Goal: Transaction & Acquisition: Download file/media

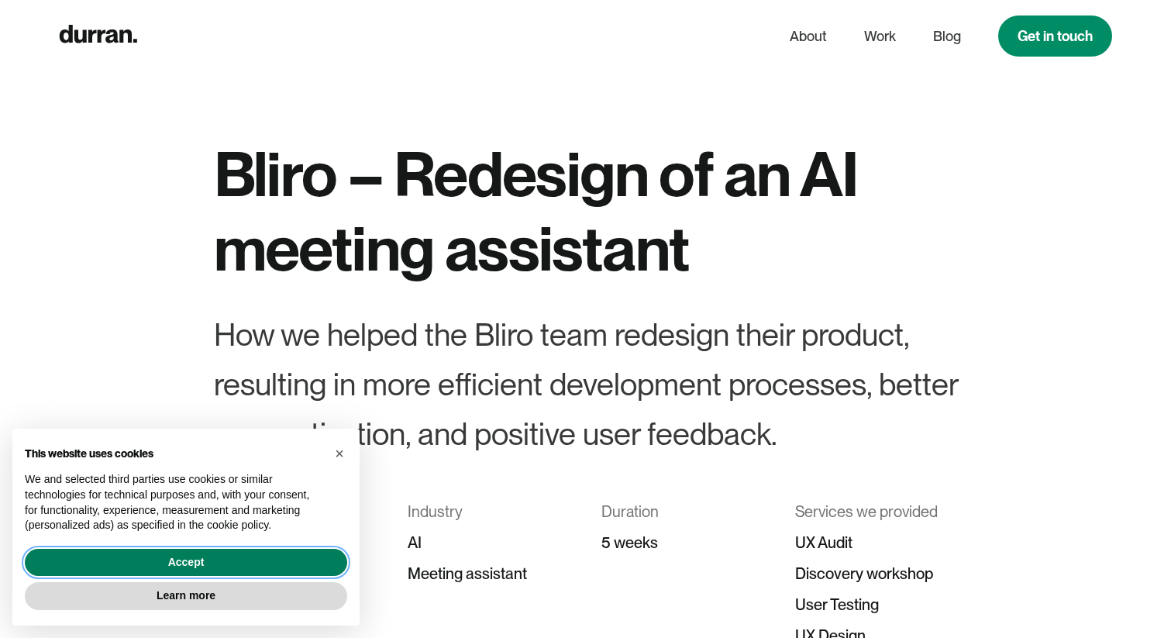
click at [233, 568] on button "Accept" at bounding box center [186, 563] width 322 height 28
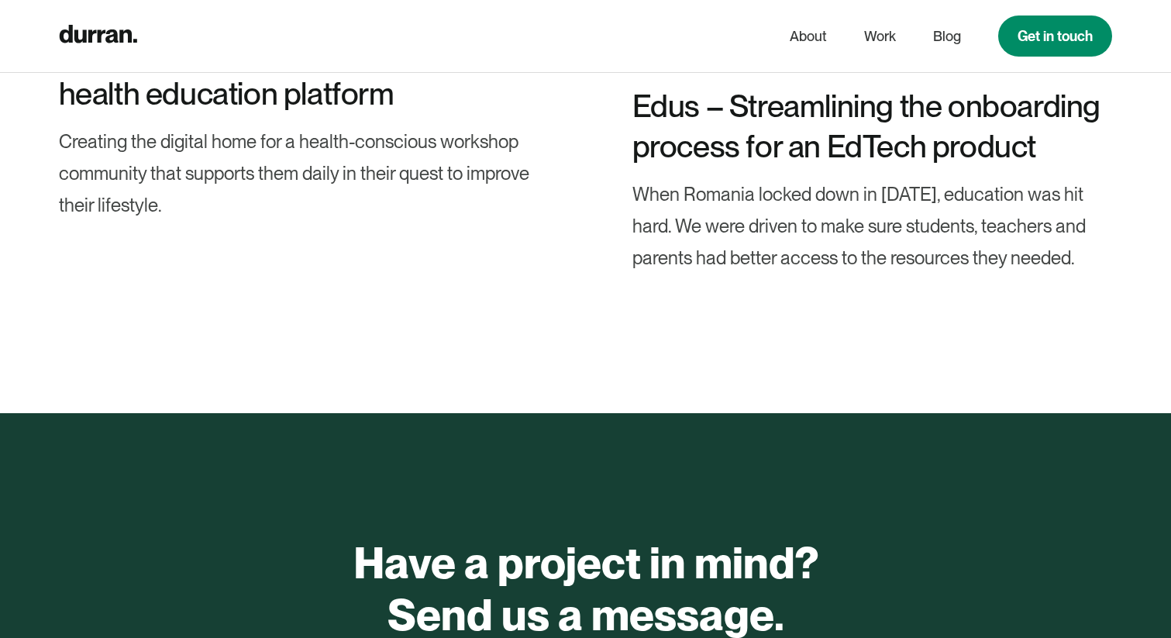
scroll to position [12593, 0]
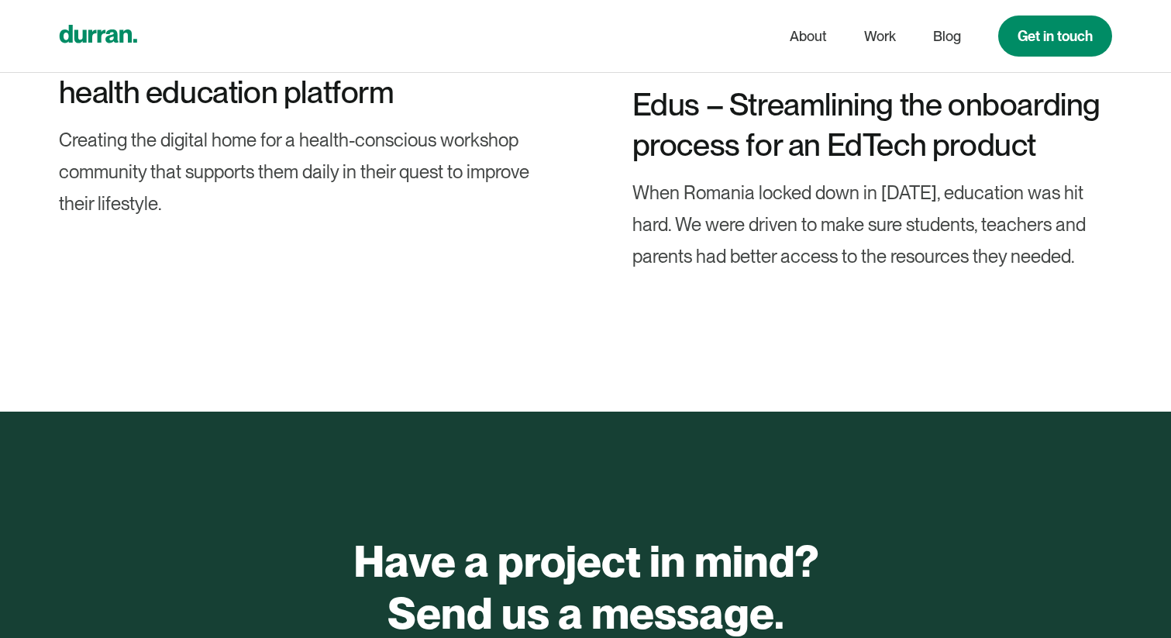
click at [125, 30] on icon "home" at bounding box center [98, 34] width 78 height 18
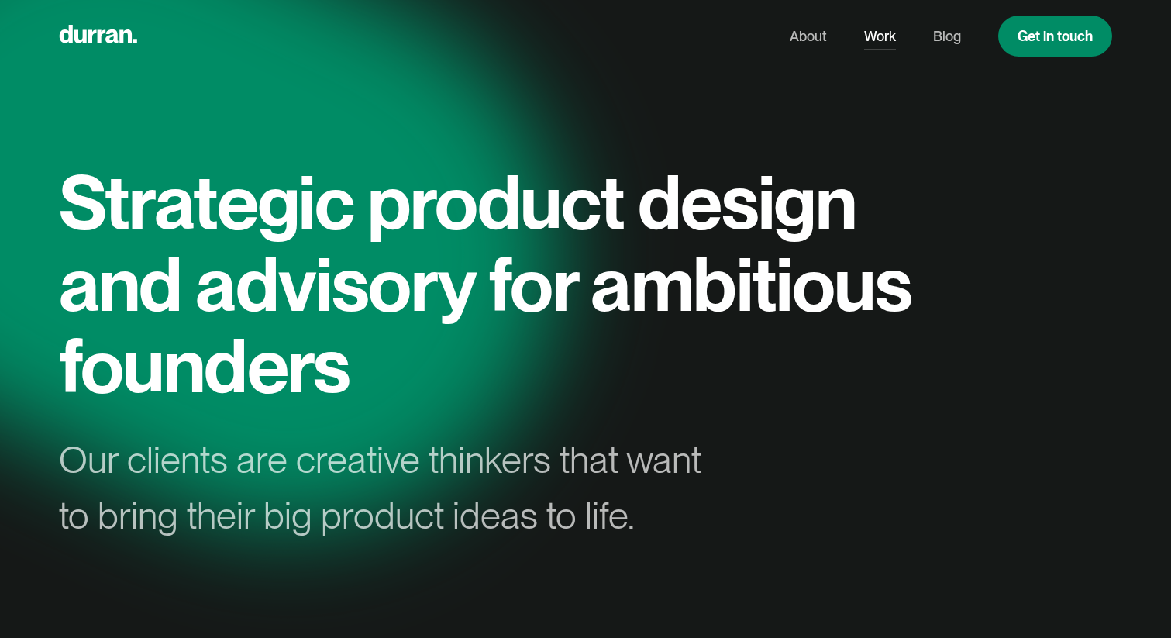
click at [889, 40] on link "Work" at bounding box center [880, 36] width 32 height 29
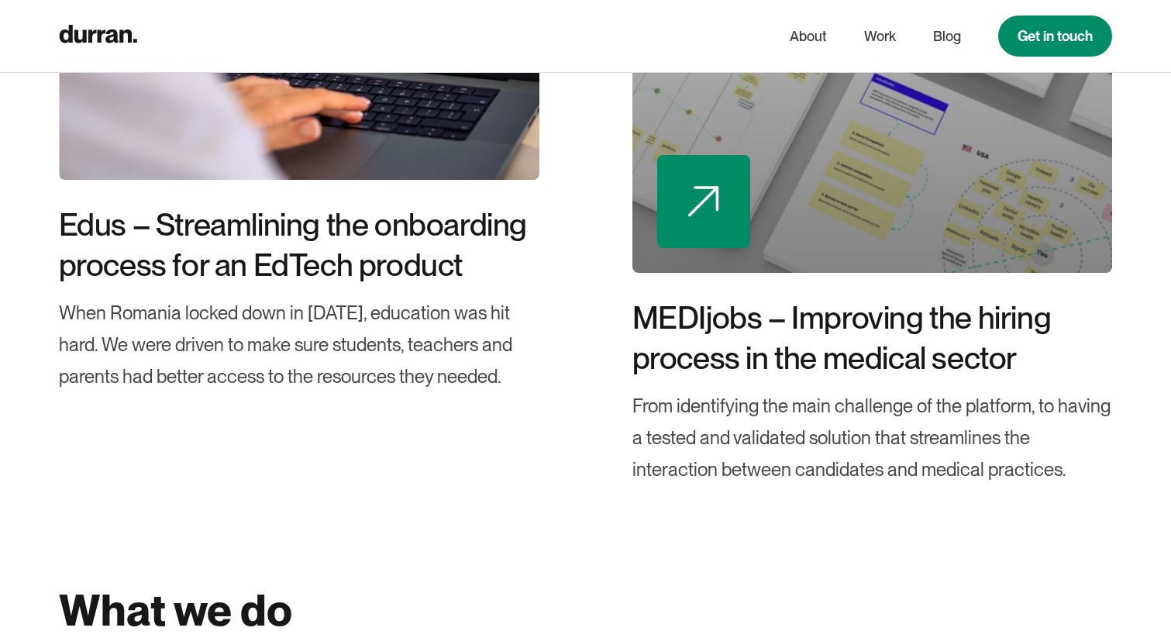
scroll to position [2557, 0]
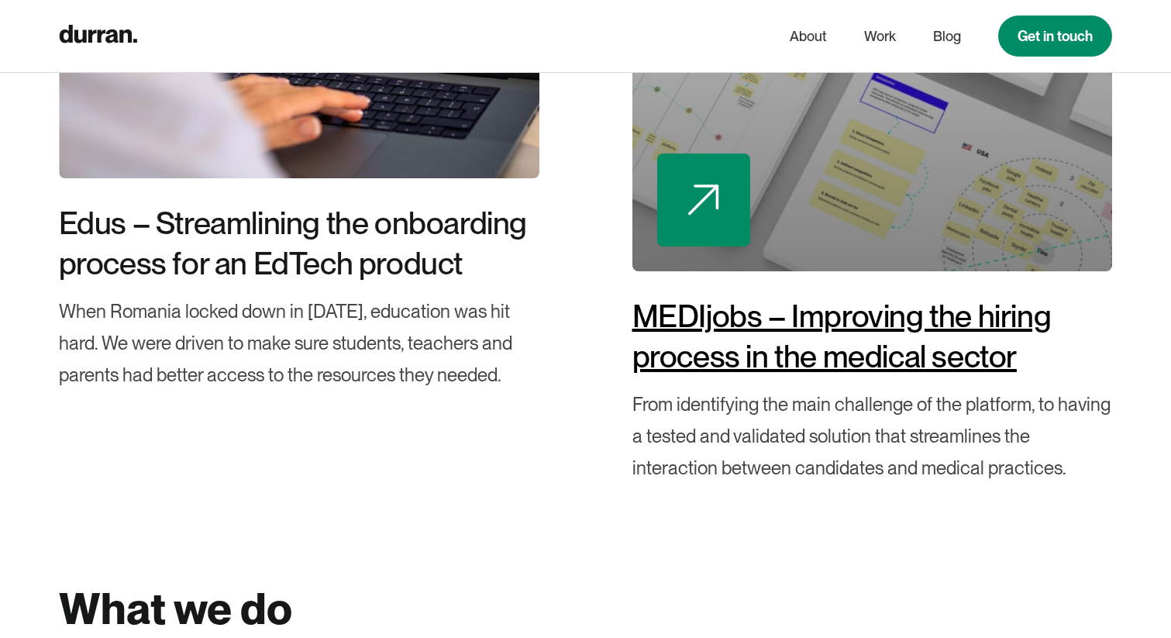
click at [880, 321] on div "MEDIjobs – Improving the hiring process in the medical sector" at bounding box center [872, 336] width 481 height 81
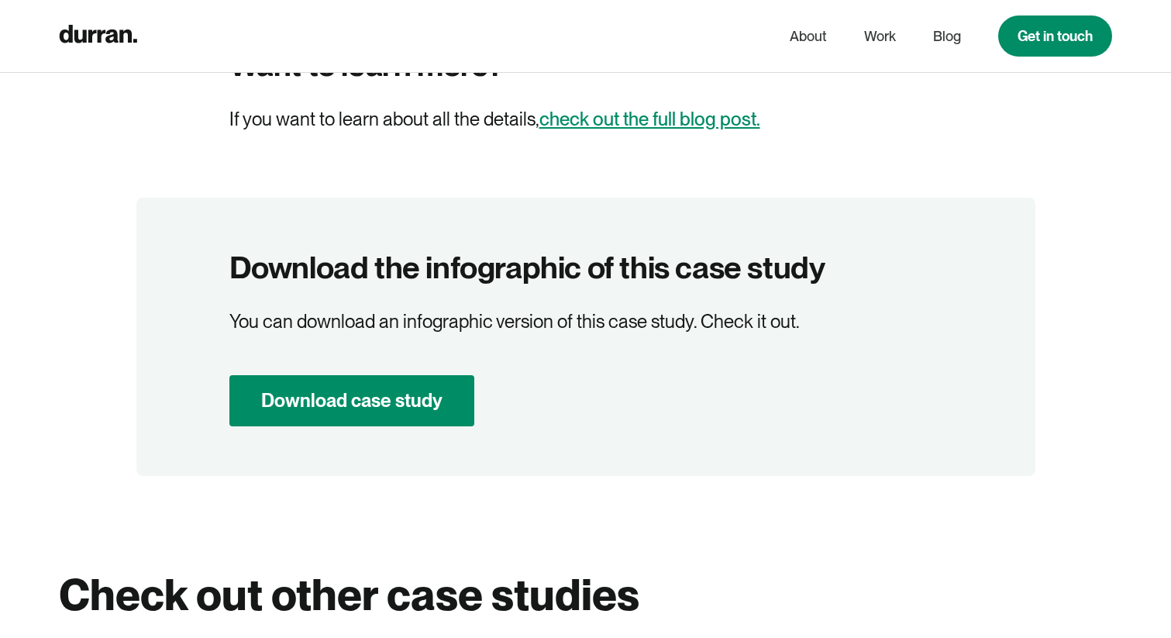
scroll to position [10641, 0]
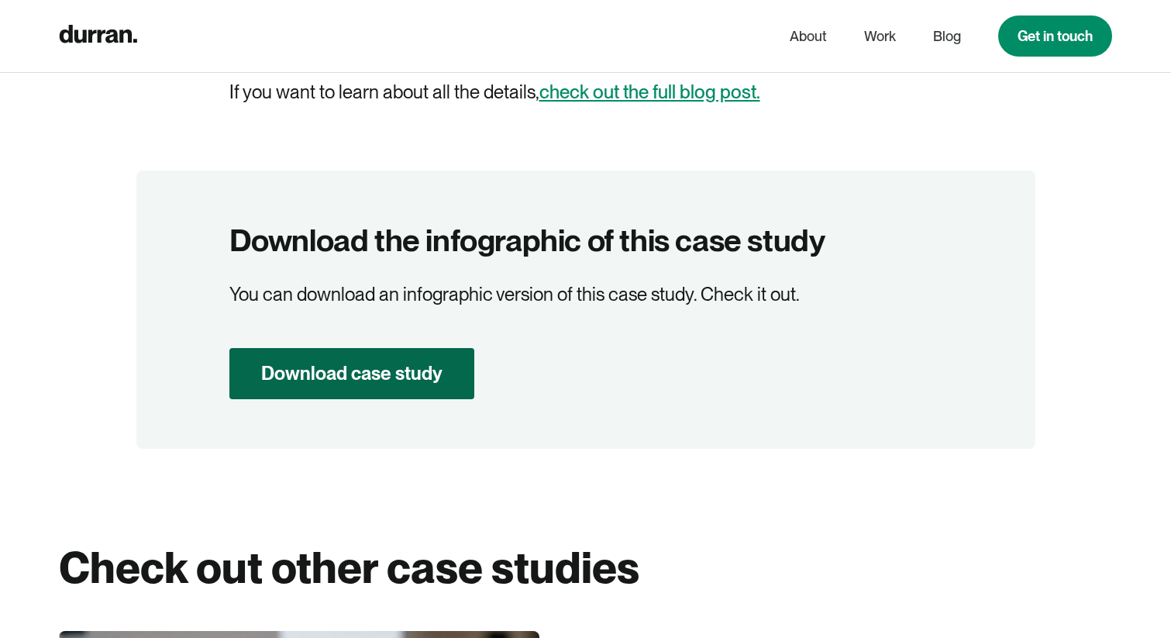
click at [453, 348] on link "Download case study" at bounding box center [351, 373] width 245 height 51
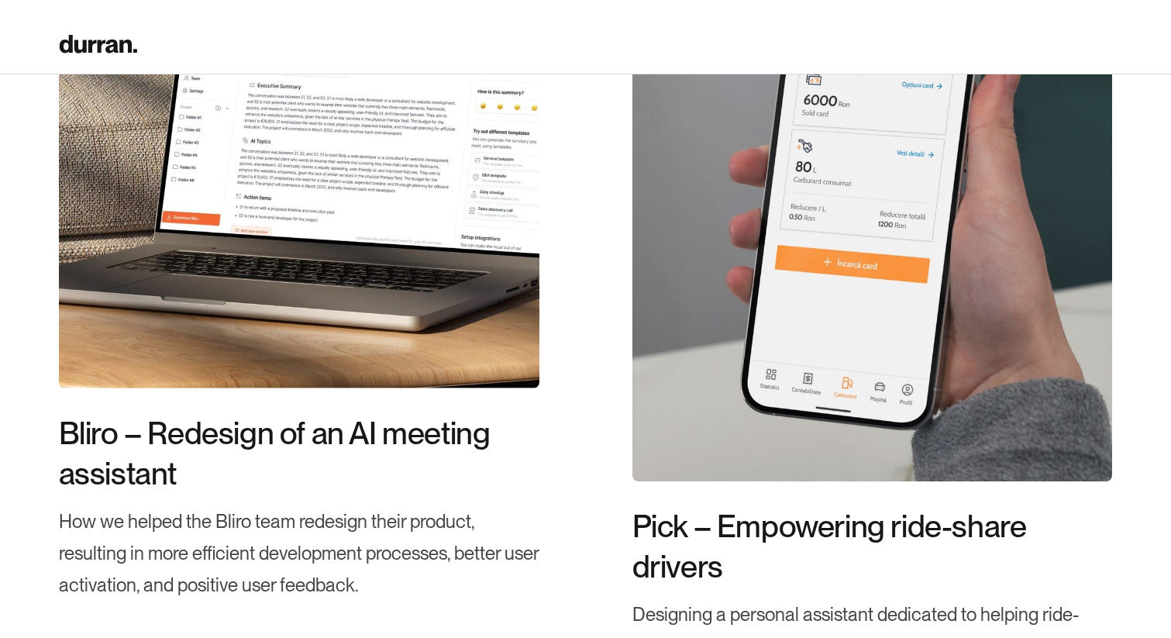
scroll to position [1559, 0]
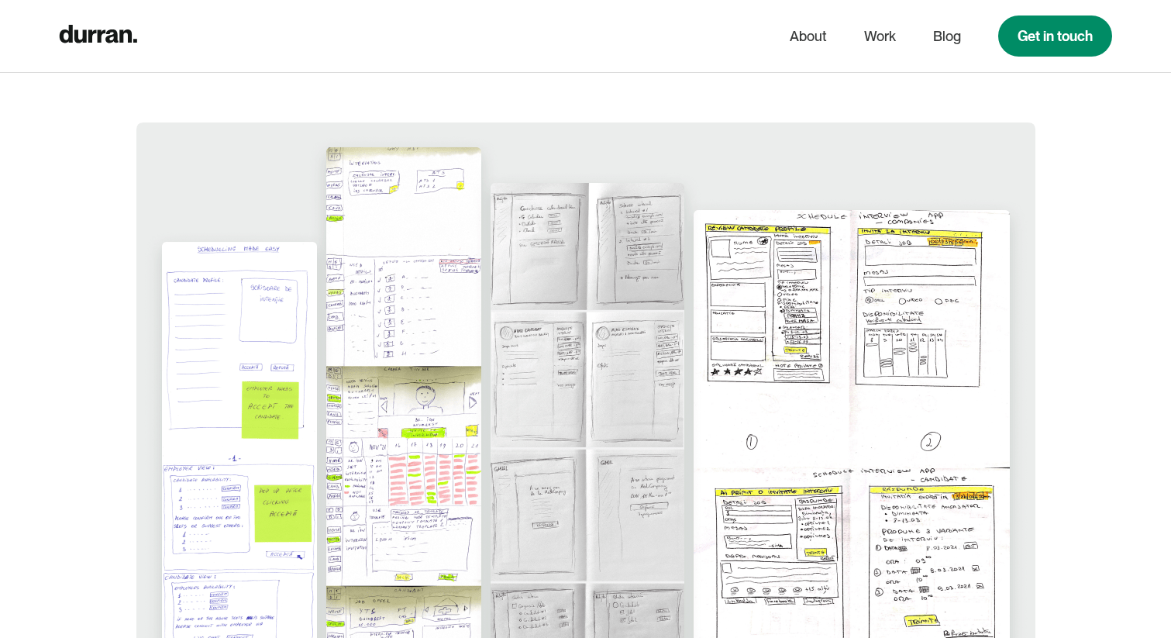
scroll to position [7522, 0]
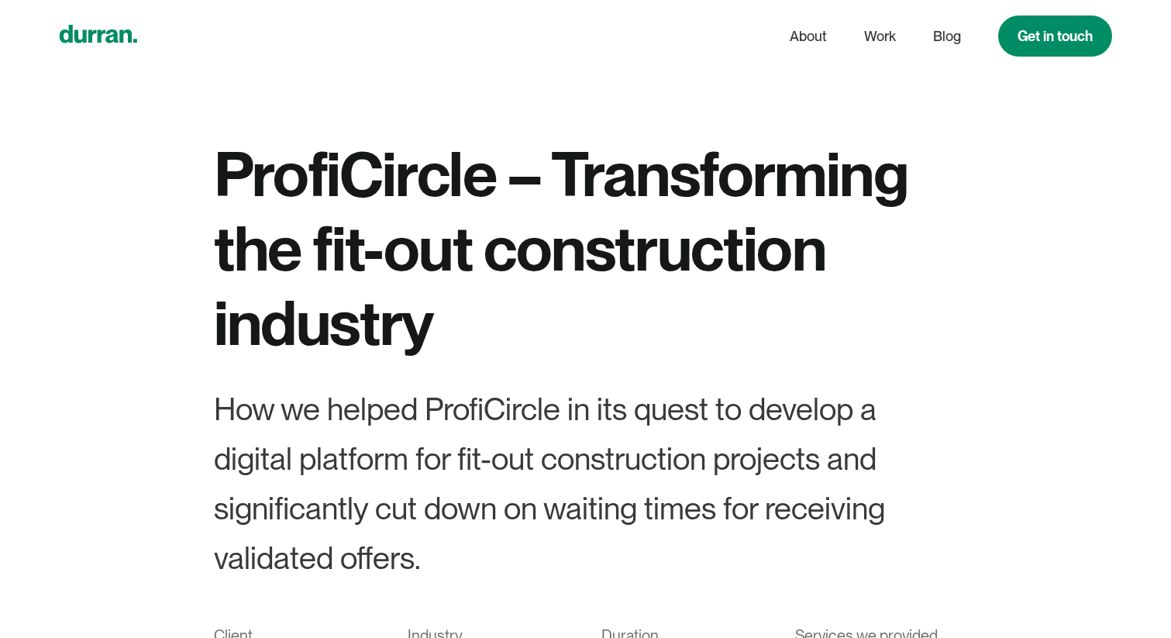
click at [122, 22] on div "home" at bounding box center [98, 36] width 78 height 30
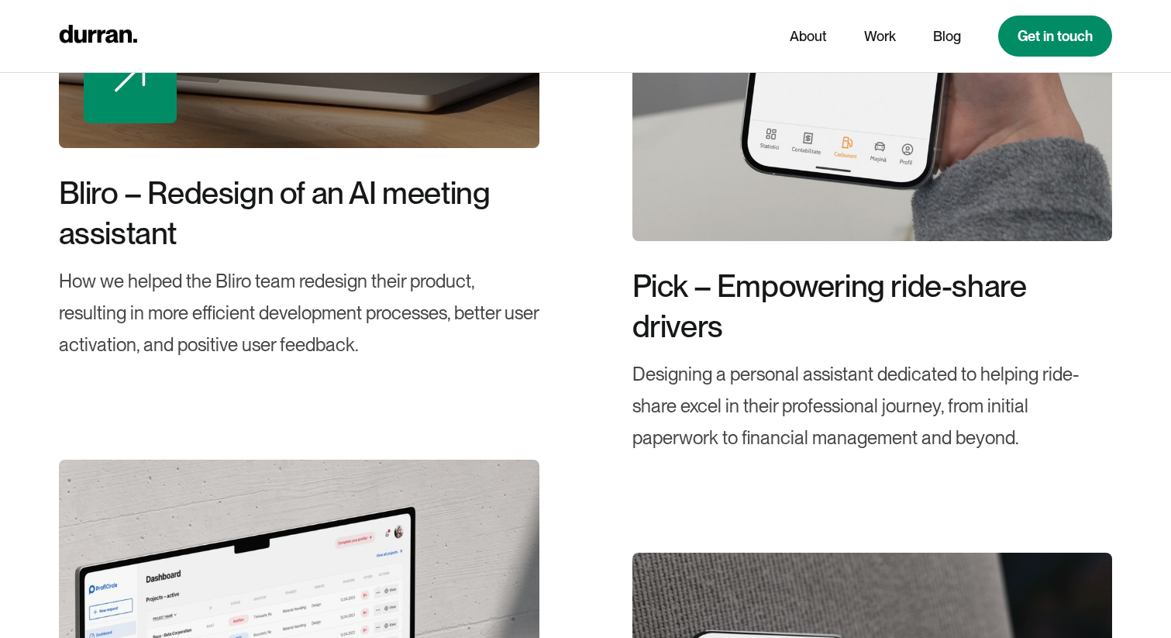
scroll to position [3108, 0]
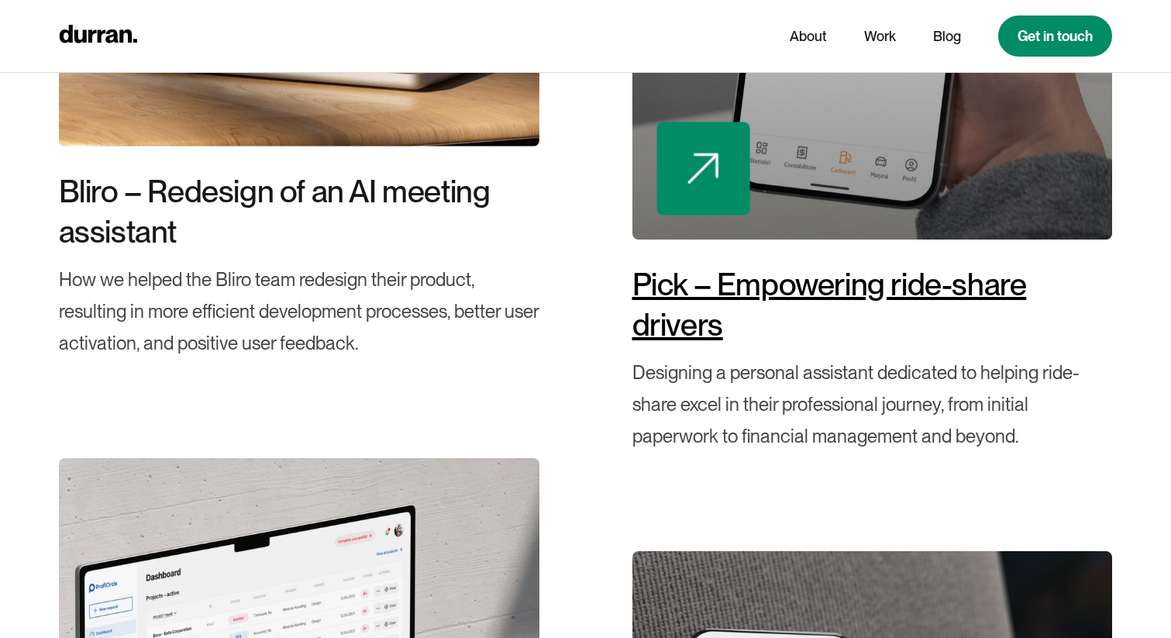
click at [686, 303] on div "Pick – Empowering ride-share drivers" at bounding box center [872, 304] width 481 height 81
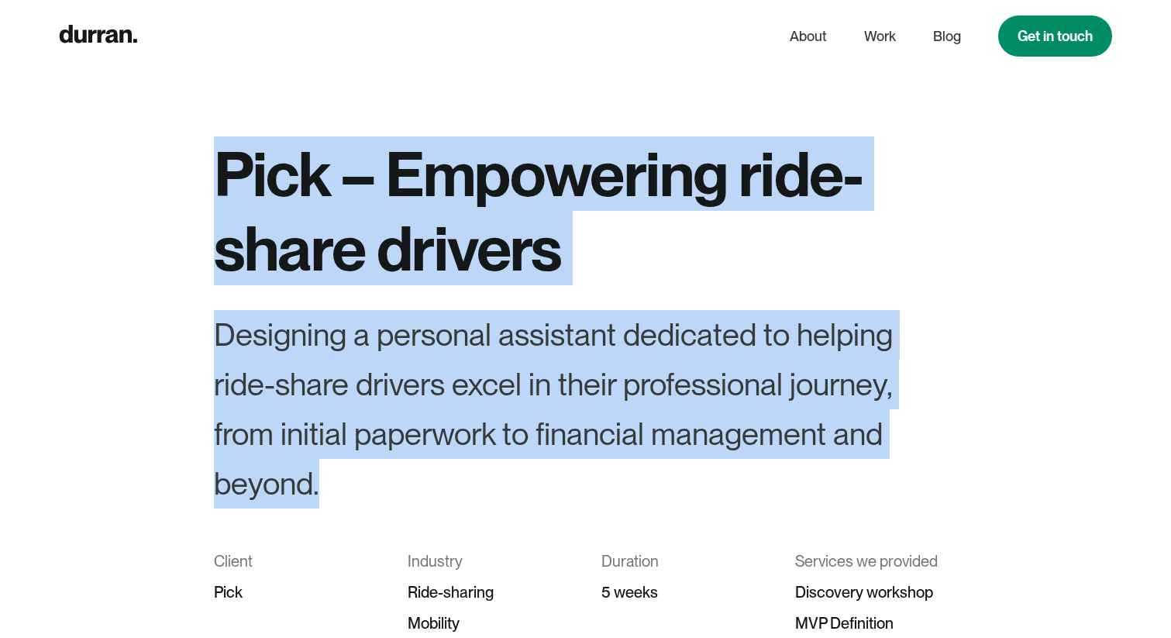
drag, startPoint x: 220, startPoint y: 163, endPoint x: 439, endPoint y: 463, distance: 372.2
click at [439, 463] on div "Pick – Empowering ride-share drivers Designing a personal assistant dedicated t…" at bounding box center [586, 449] width 744 height 626
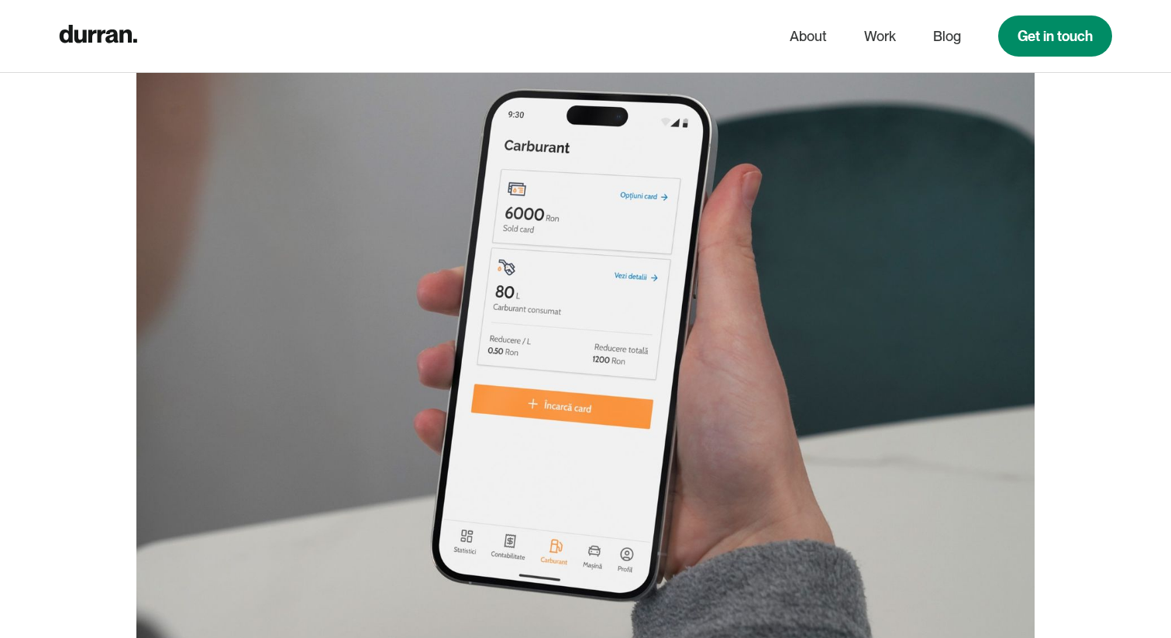
scroll to position [3490, 0]
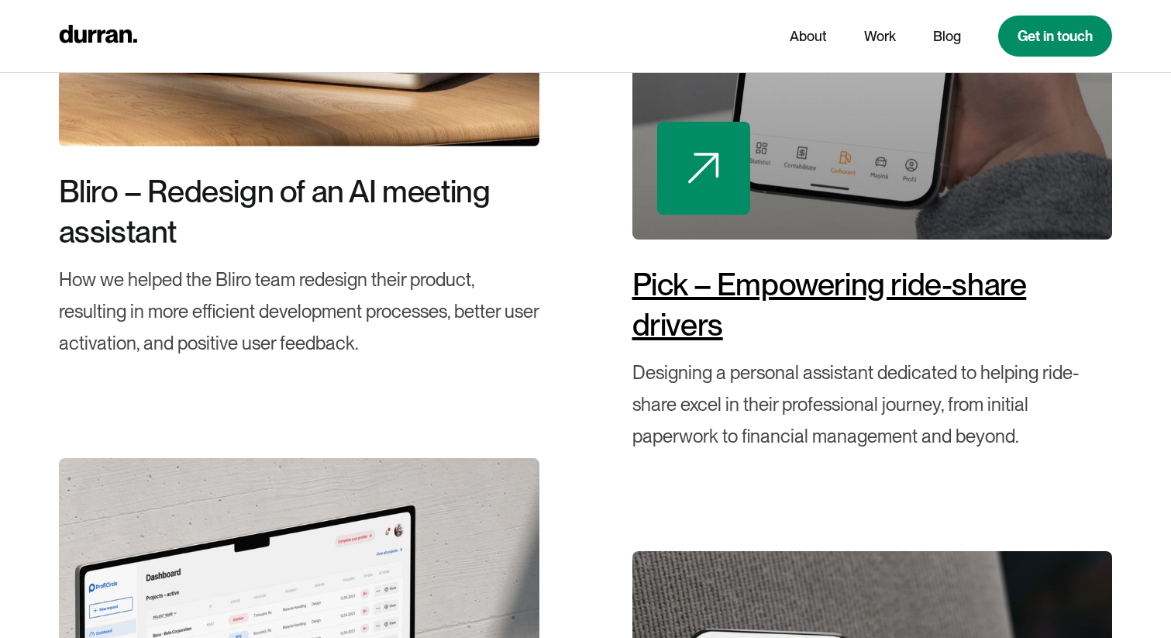
scroll to position [3094, 0]
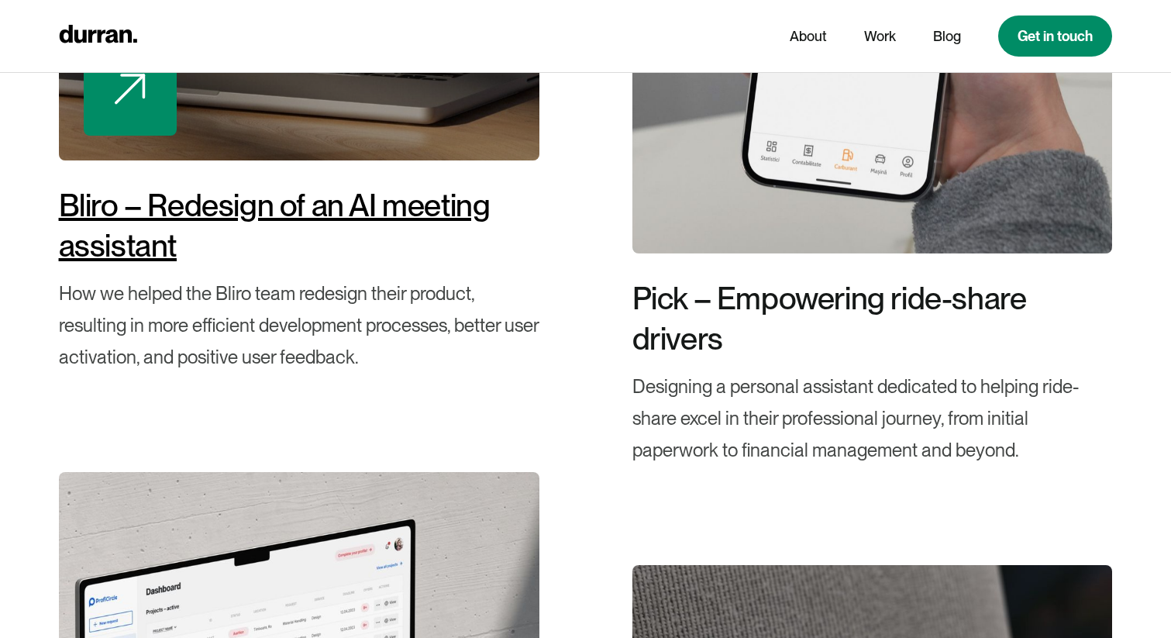
click at [484, 206] on div "Bliro – Redesign of an AI meeting assistant" at bounding box center [299, 225] width 481 height 81
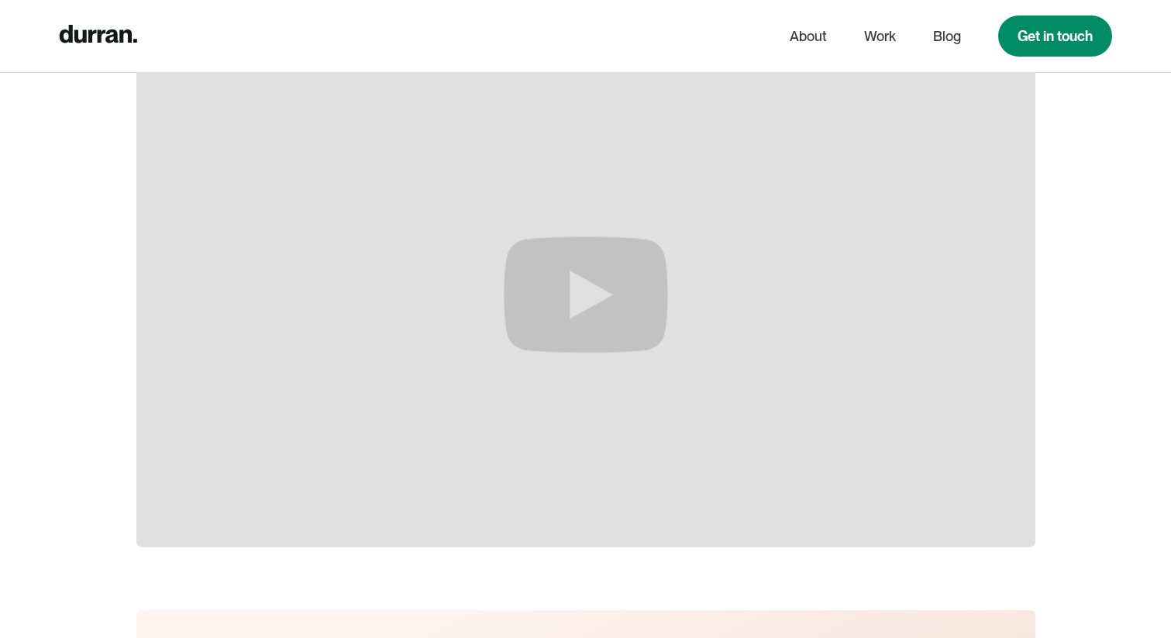
scroll to position [8195, 0]
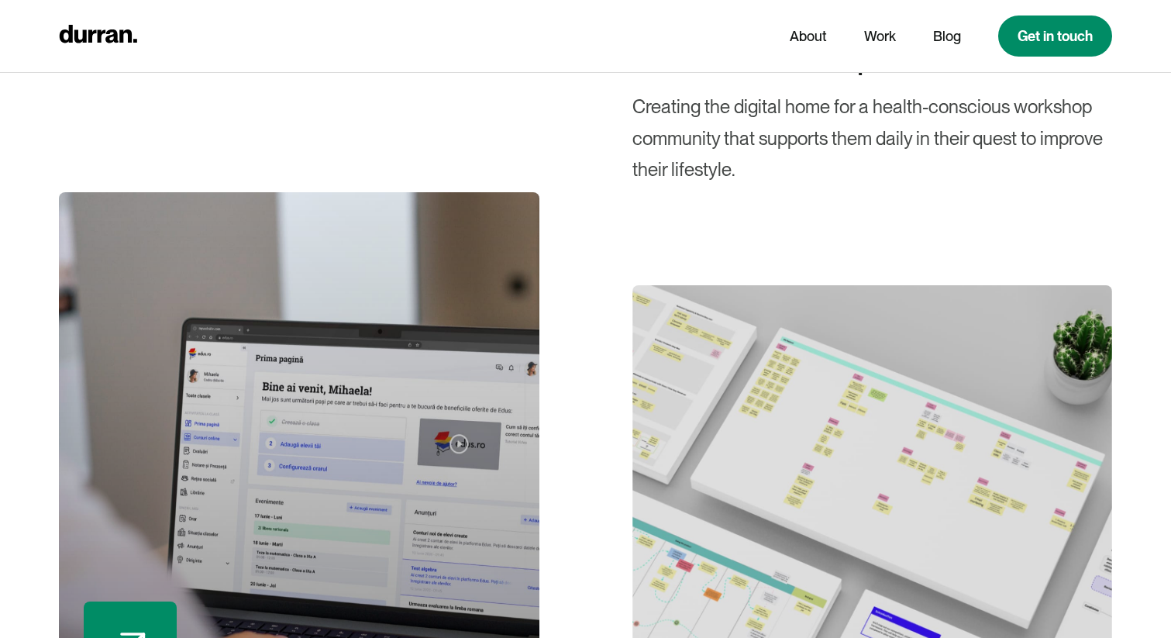
scroll to position [4256, 0]
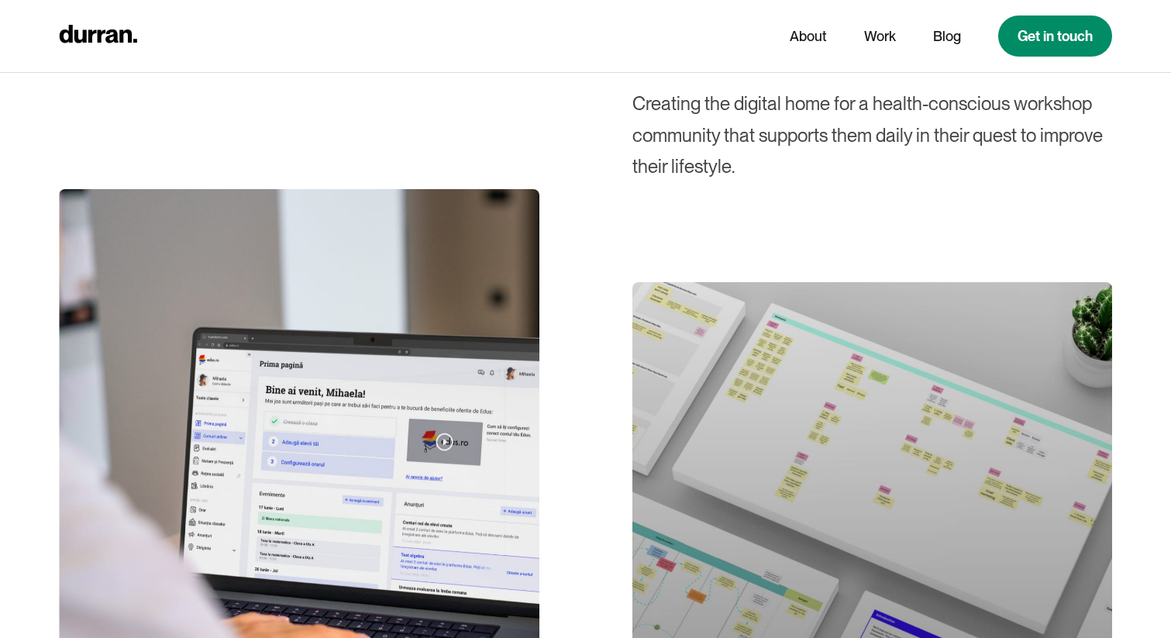
click at [742, 370] on div at bounding box center [872, 545] width 481 height 527
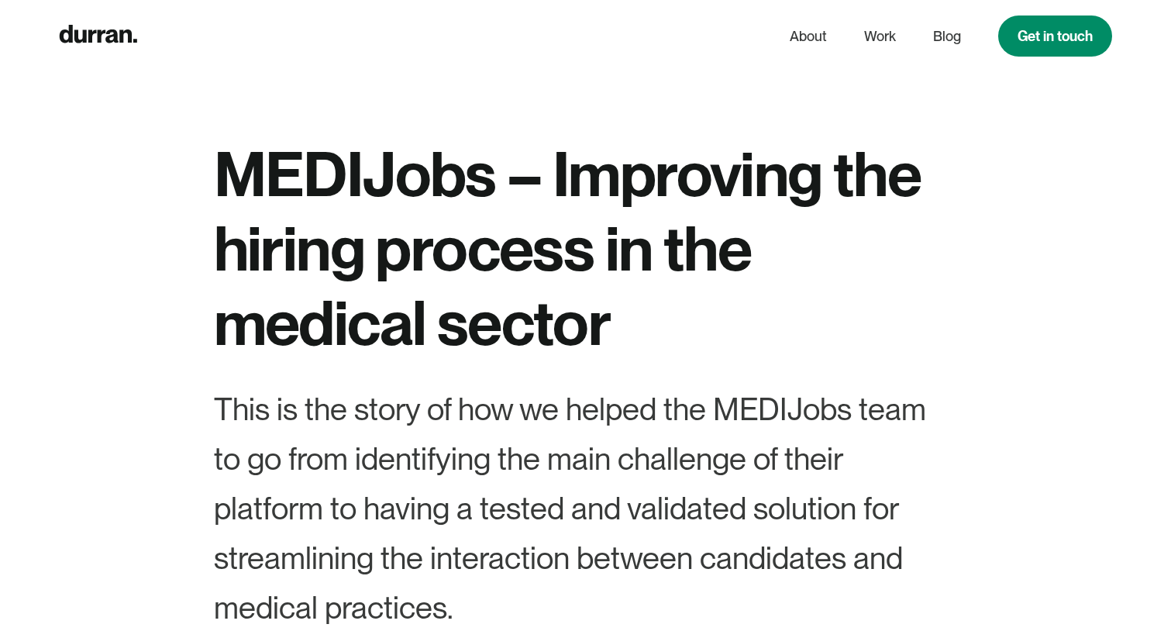
click at [544, 212] on h1 "MEDIJobs – Improving the hiring process in the medical sector" at bounding box center [586, 247] width 744 height 223
click at [264, 184] on h1 "MEDIJobs – Improving the hiring process in the medical sector" at bounding box center [586, 247] width 744 height 223
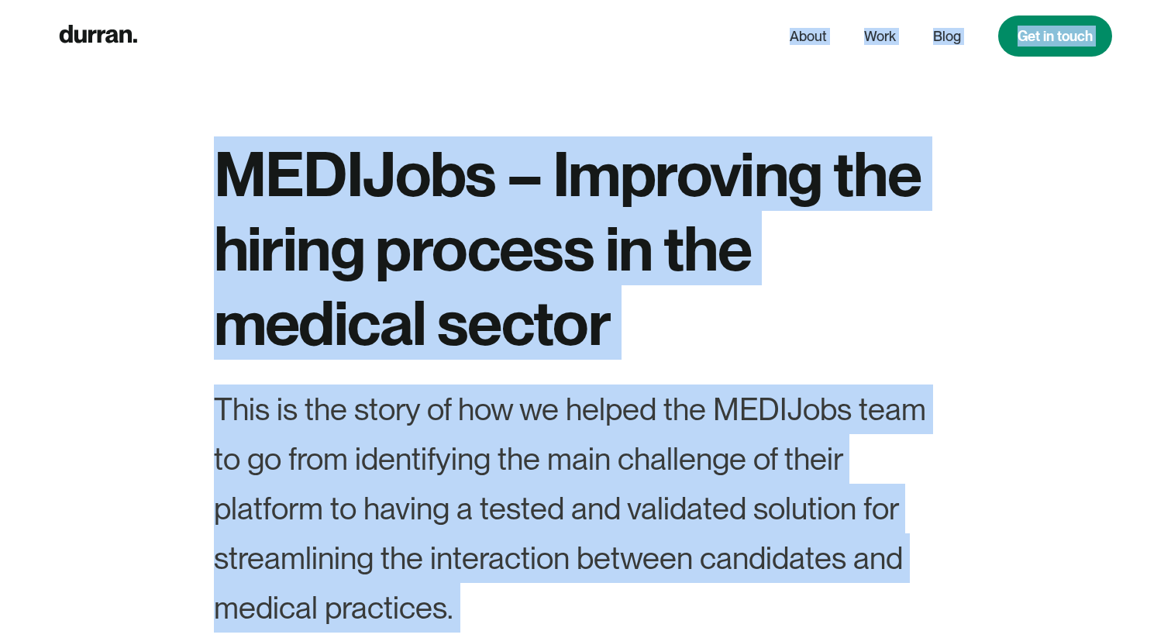
copy div "About Work Blog Get in touch MEDIJobs – Improving the hiring process in the med…"
click at [522, 275] on h1 "MEDIJobs – Improving the hiring process in the medical sector" at bounding box center [586, 247] width 744 height 223
drag, startPoint x: 226, startPoint y: 171, endPoint x: 424, endPoint y: 592, distance: 465.6
click at [424, 592] on div "MEDIJobs – Improving the hiring process in the medical sector This is the story…" at bounding box center [586, 464] width 744 height 657
copy div "MEDIJobs – Improving the hiring process in the medical sector This is the story…"
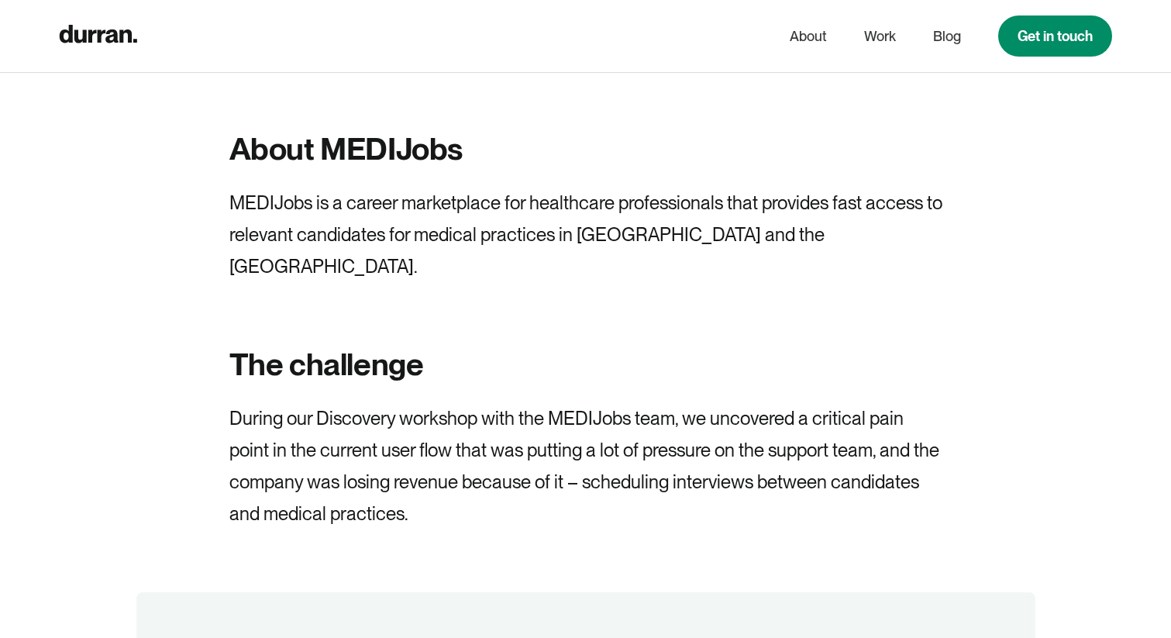
scroll to position [1342, 0]
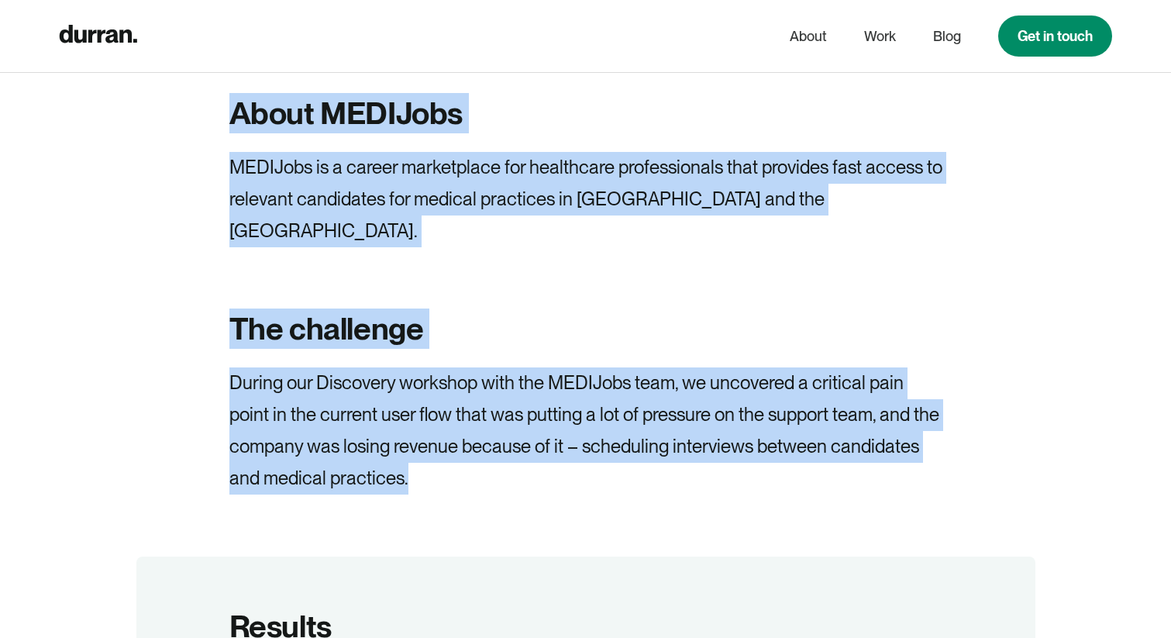
drag, startPoint x: 238, startPoint y: 121, endPoint x: 611, endPoint y: 444, distance: 493.4
click at [611, 444] on div "About MEDIJobs MEDIJobs is a career marketplace for healthcare professionals th…" at bounding box center [585, 293] width 713 height 401
copy div "About MEDIJobs MEDIJobs is a career marketplace for healthcare professionals th…"
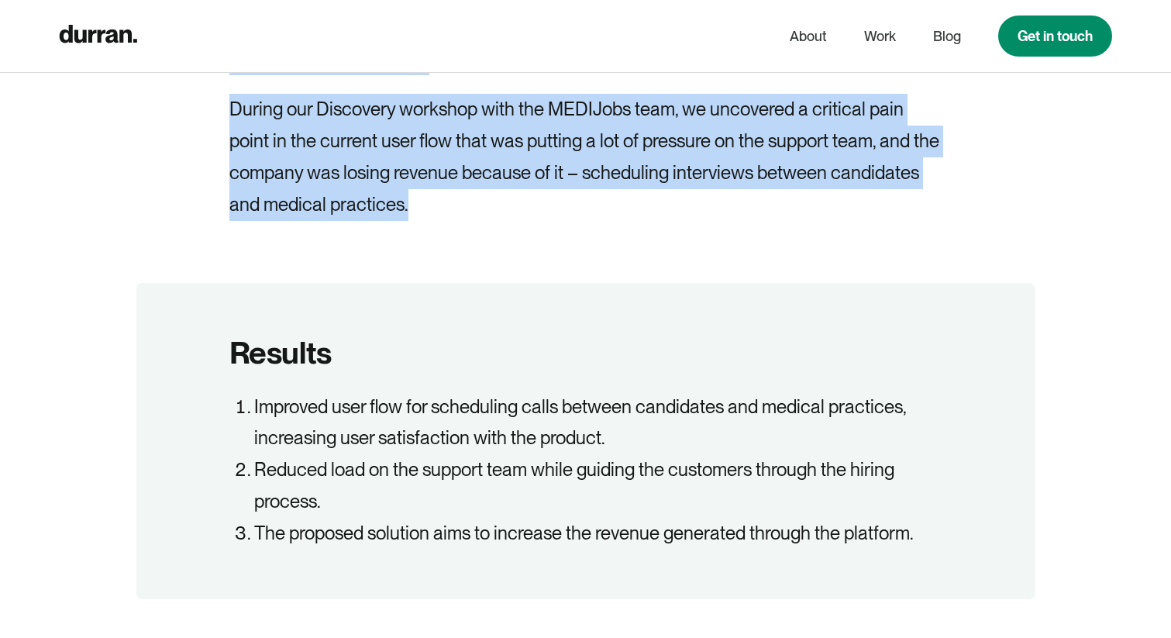
scroll to position [1814, 0]
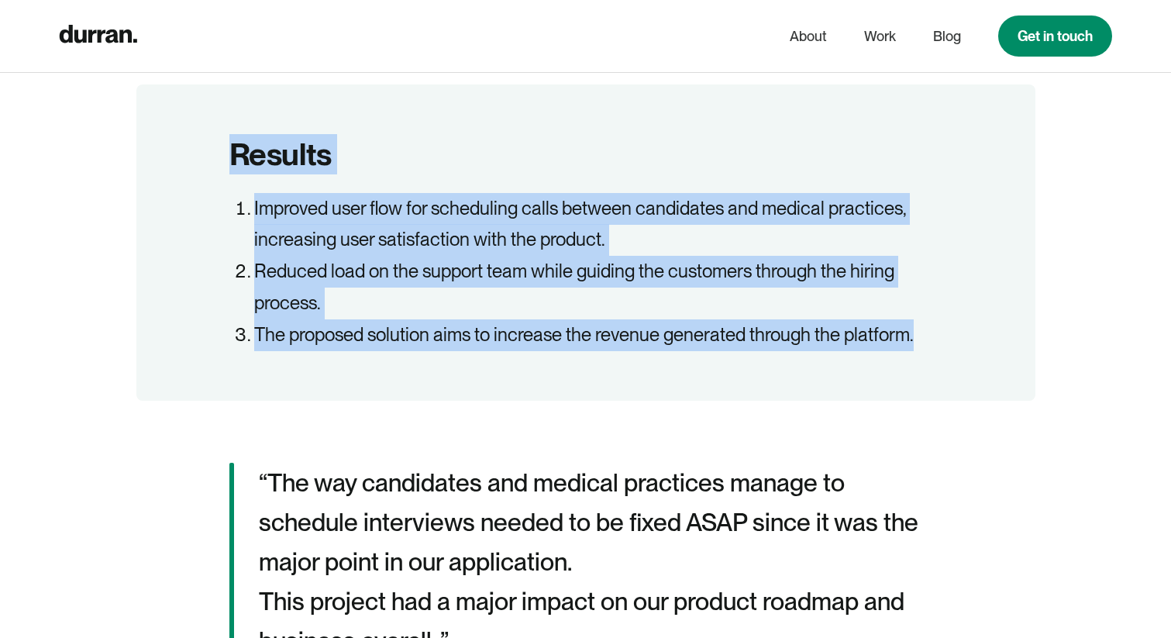
drag, startPoint x: 235, startPoint y: 123, endPoint x: 917, endPoint y: 363, distance: 722.9
click at [917, 363] on div "Results Improved user flow for scheduling calls between candidates and medical …" at bounding box center [585, 242] width 899 height 316
copy div "Results Improved user flow for scheduling calls between candidates and medical …"
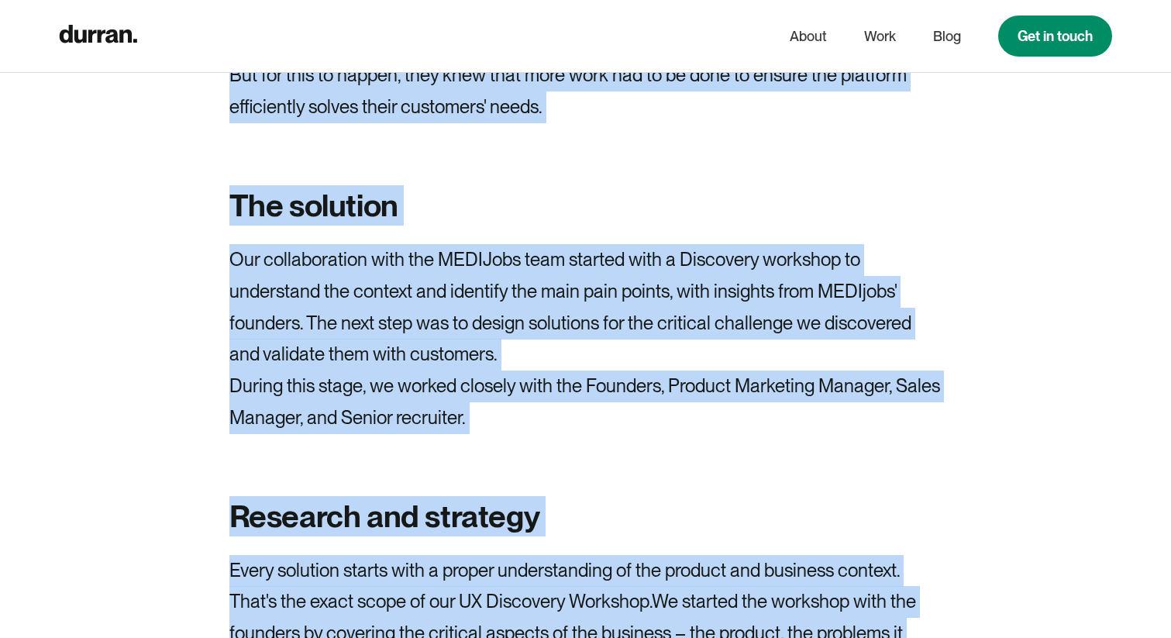
scroll to position [3531, 0]
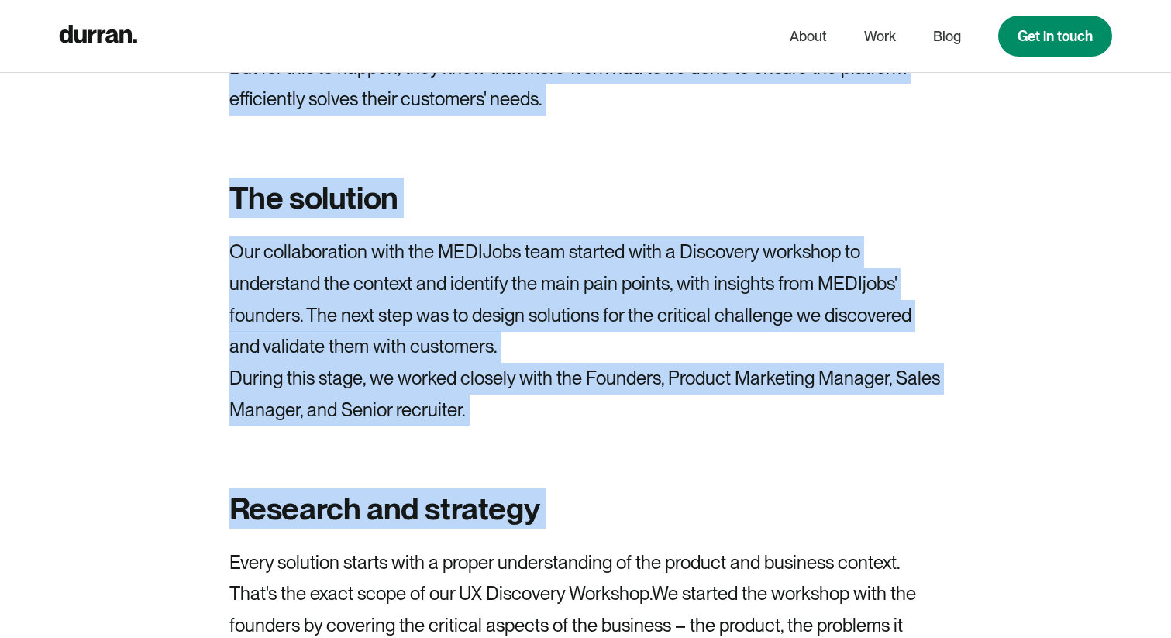
drag, startPoint x: 229, startPoint y: 146, endPoint x: 592, endPoint y: 462, distance: 481.2
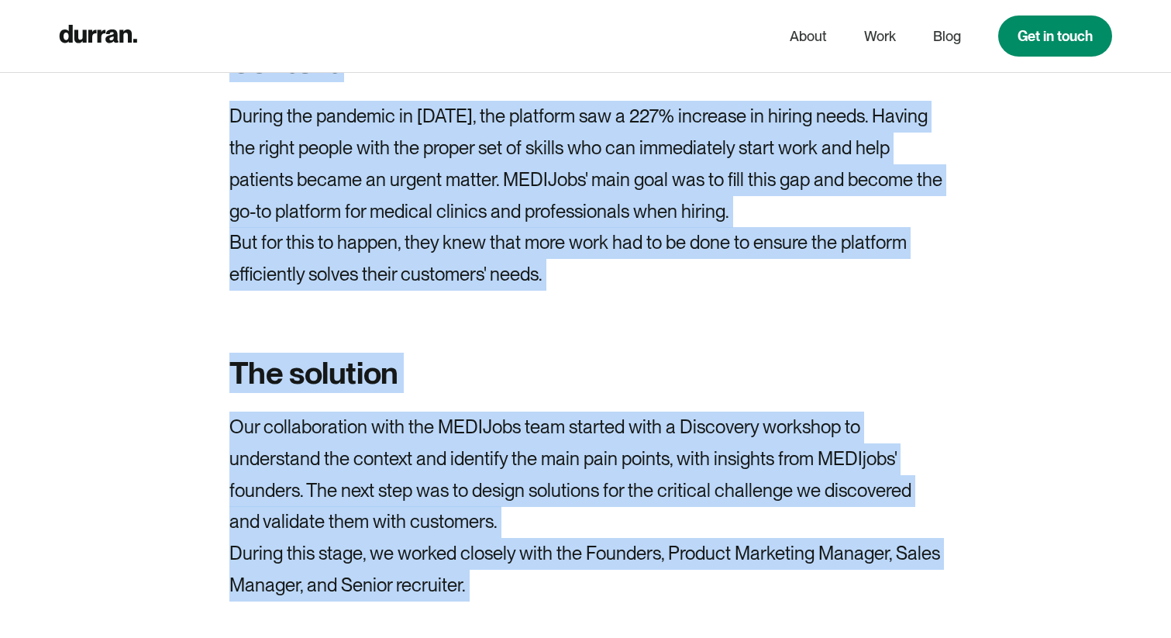
scroll to position [3395, 0]
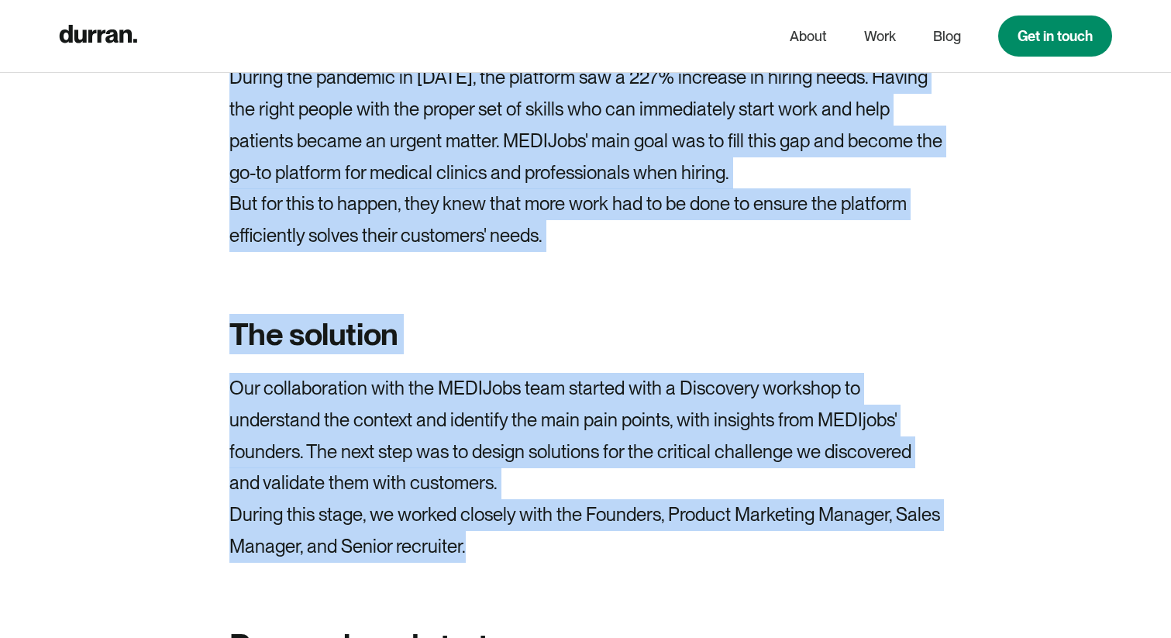
drag, startPoint x: 234, startPoint y: 188, endPoint x: 556, endPoint y: 536, distance: 474.4
copy div "The full story Context During the pandemic in 2020, the platform saw a 227% inc…"
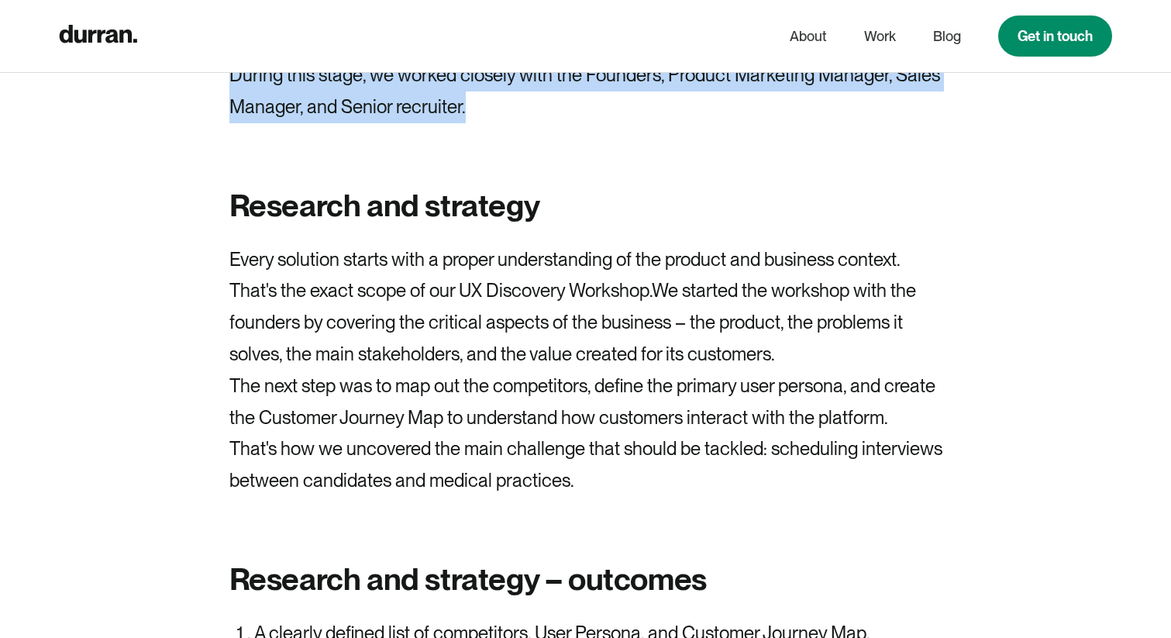
scroll to position [3898, 0]
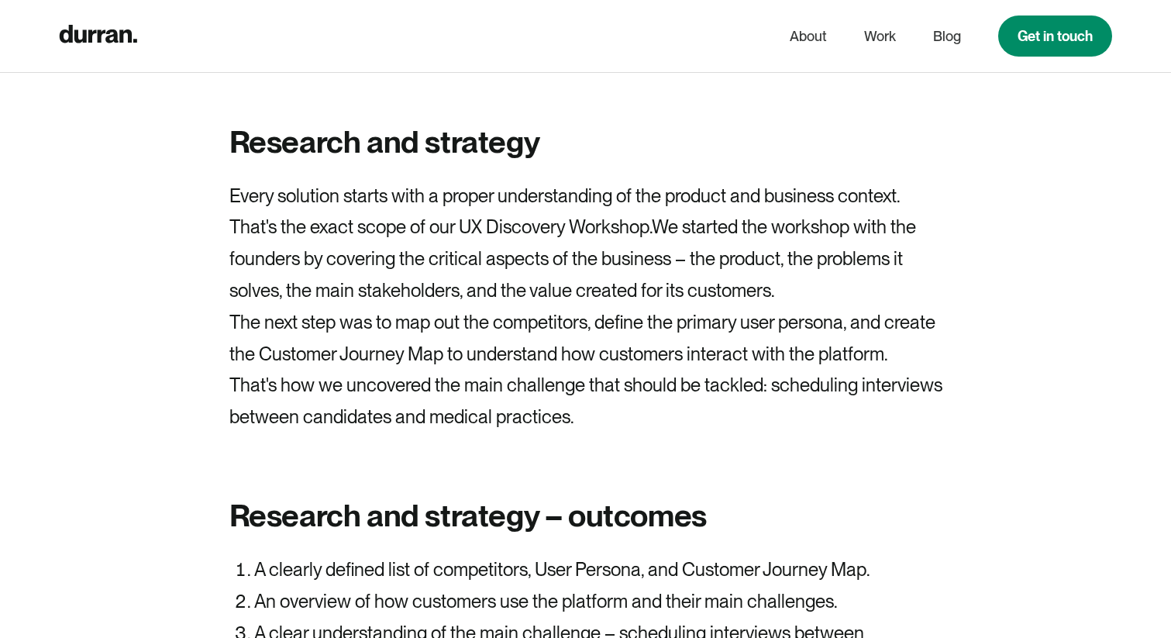
click at [452, 181] on p "Every solution starts with a proper understanding of the product and business c…" at bounding box center [585, 244] width 713 height 126
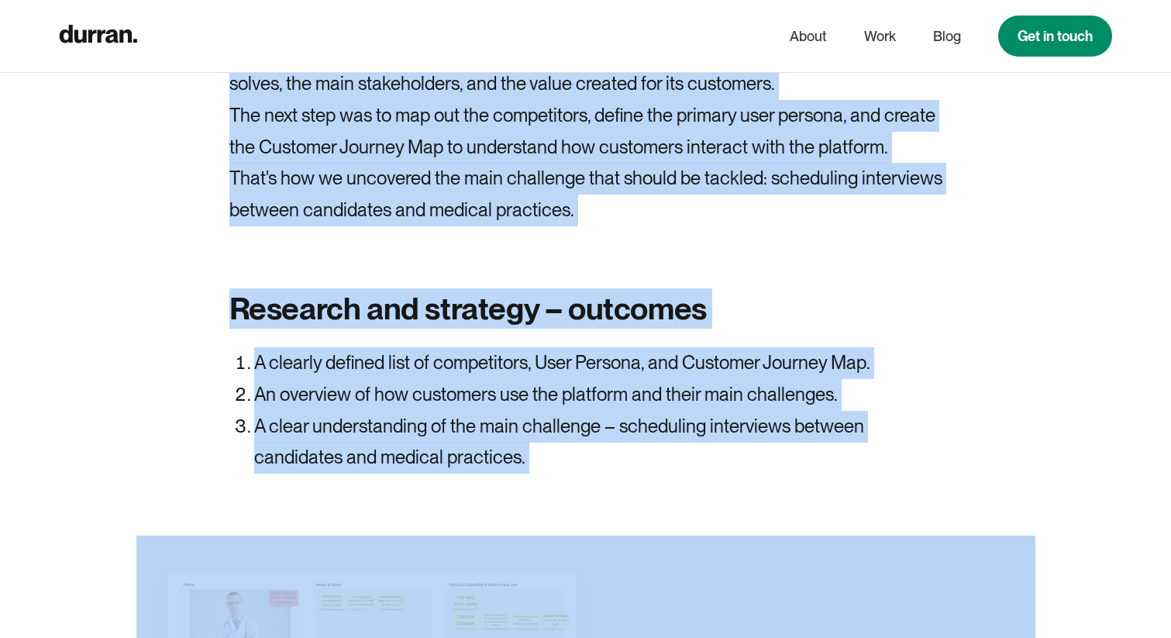
scroll to position [4120, 0]
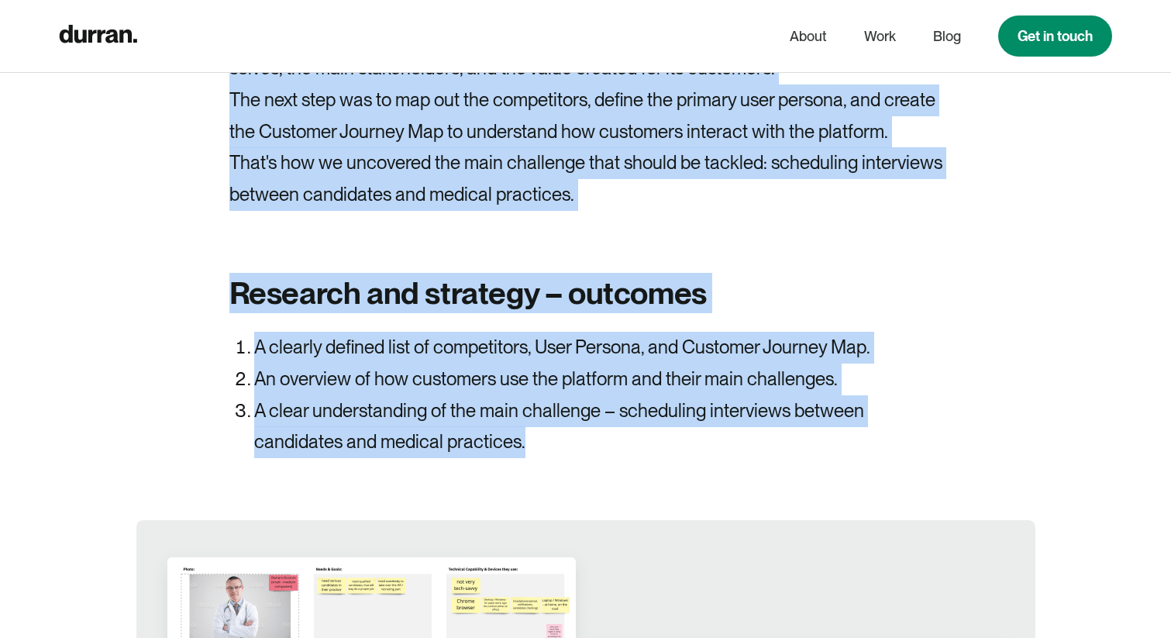
drag, startPoint x: 250, startPoint y: 119, endPoint x: 676, endPoint y: 454, distance: 542.0
copy div "Research and strategy Every solution starts with a proper understanding of the …"
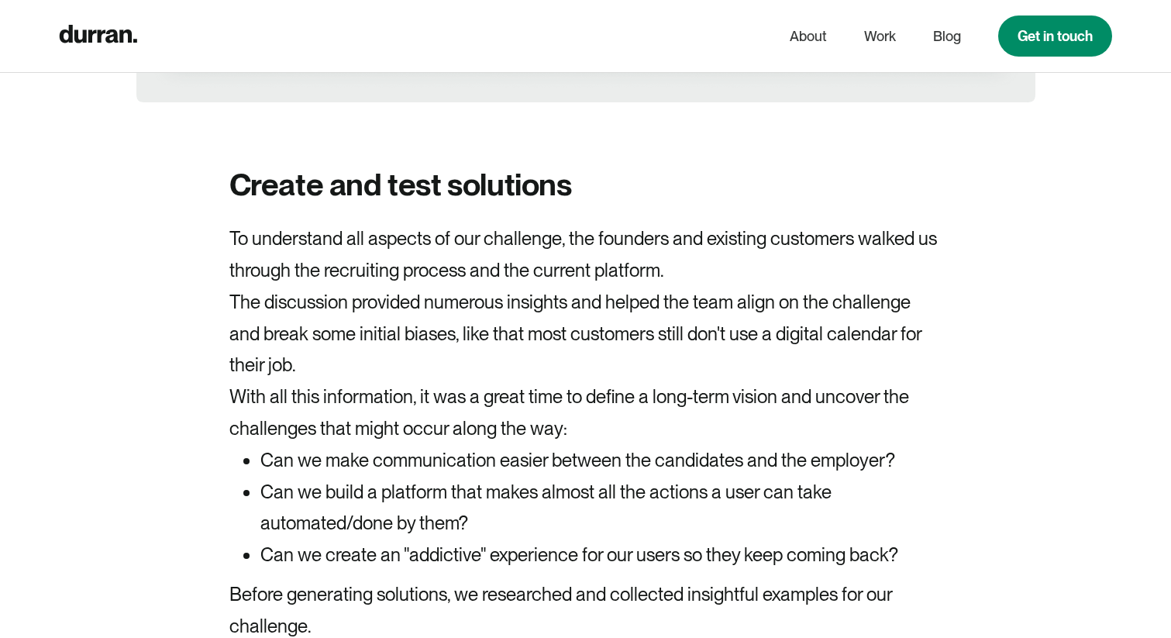
scroll to position [5659, 0]
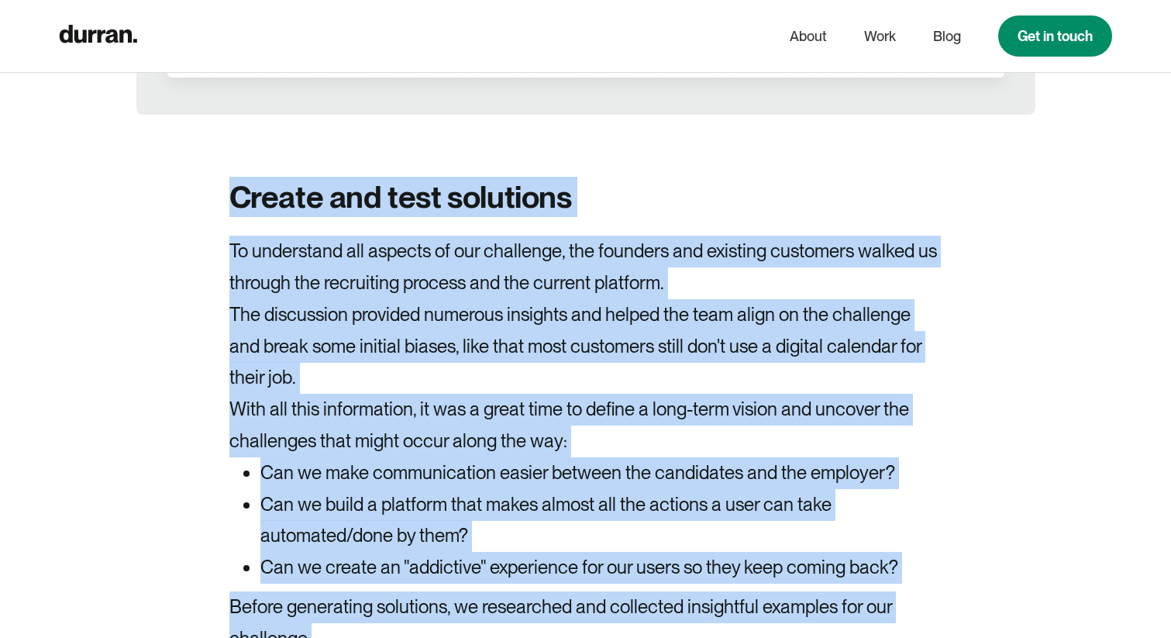
drag, startPoint x: 232, startPoint y: 163, endPoint x: 652, endPoint y: 624, distance: 623.8
click at [652, 624] on div "About MEDIJobs MEDIJobs is a career marketplace for healthcare professionals th…" at bounding box center [585, 300] width 899 height 10258
copy div "Create and test solutions To understand all aspects of our challenge, the found…"
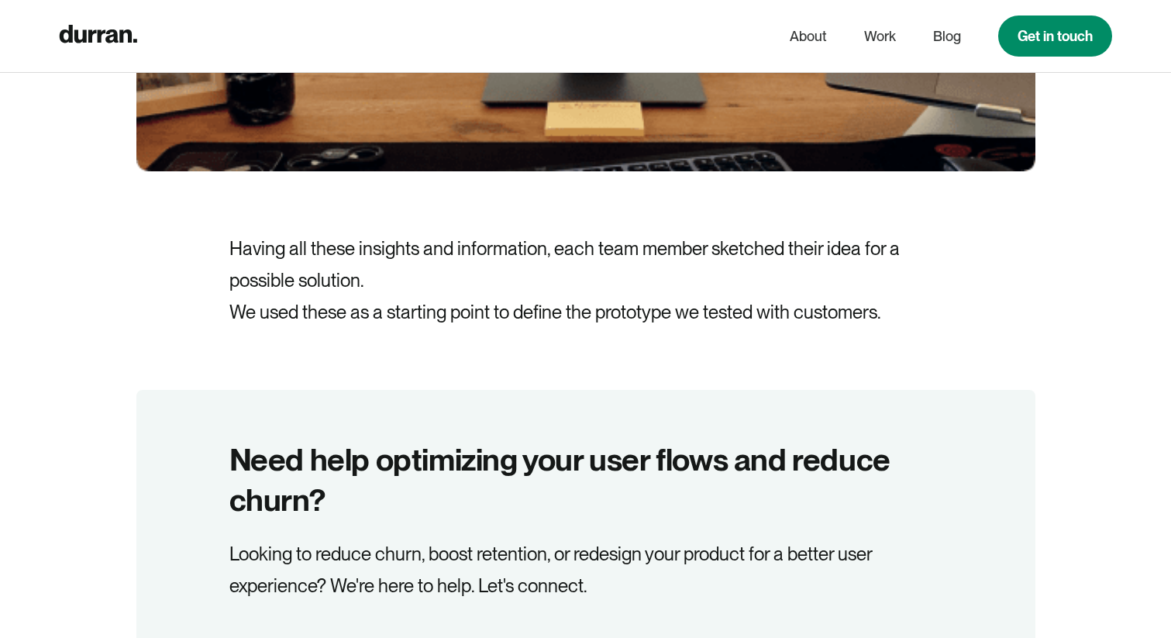
scroll to position [6830, 0]
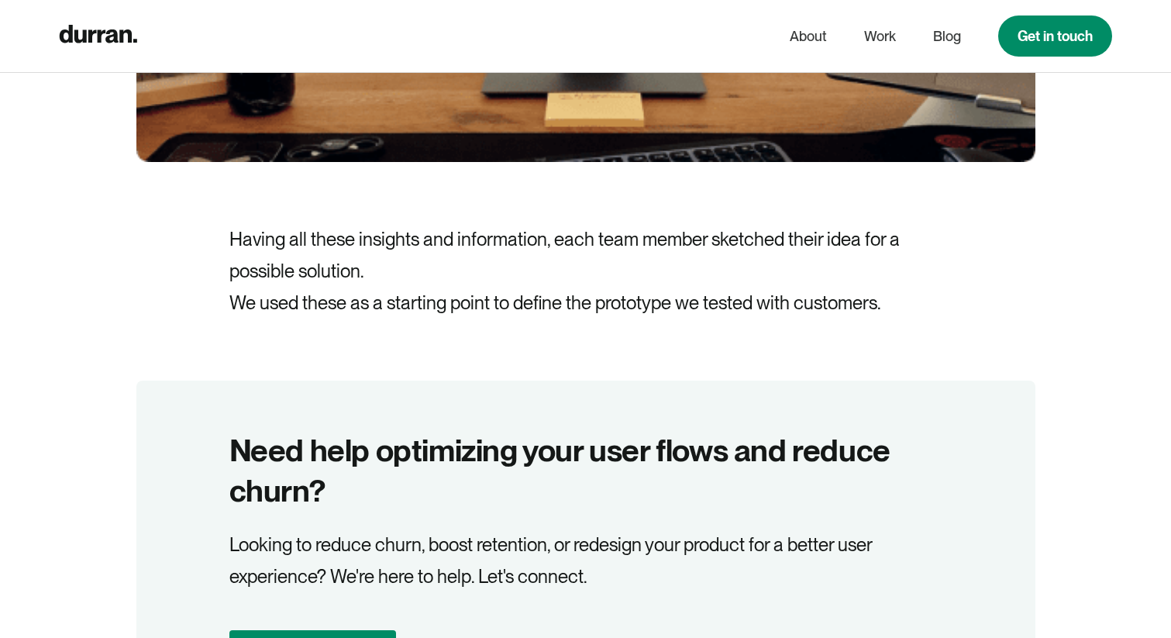
click at [283, 224] on p "Having all these insights and information, each team member sketched their idea…" at bounding box center [585, 256] width 713 height 64
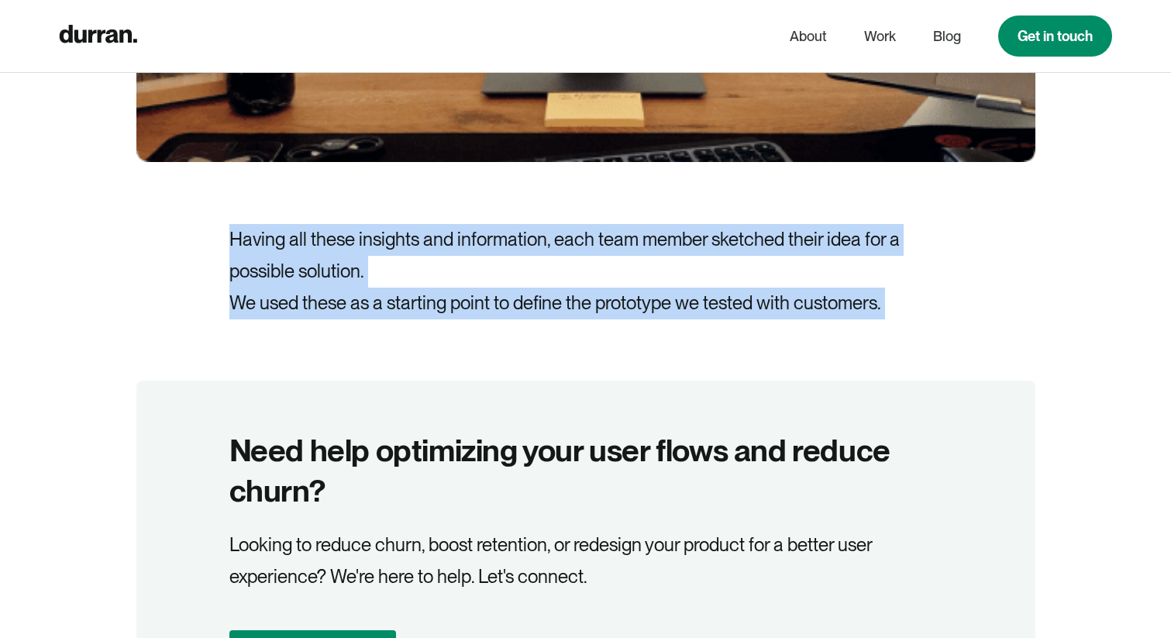
drag, startPoint x: 229, startPoint y: 203, endPoint x: 922, endPoint y: 321, distance: 702.8
copy div "Having all these insights and information, each team member sketched their idea…"
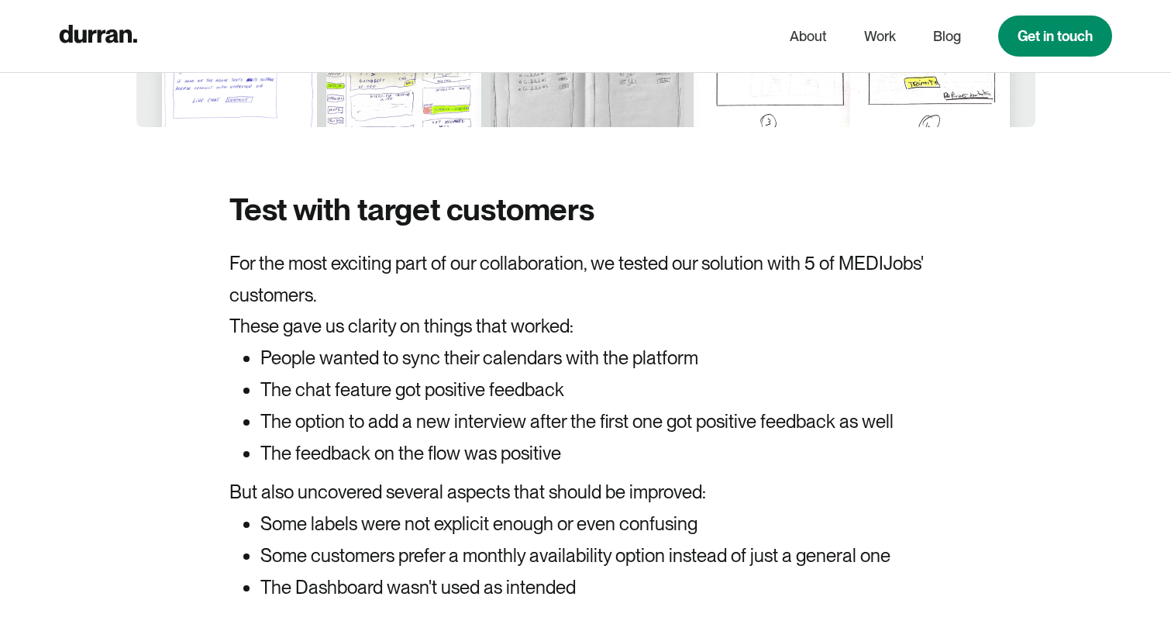
scroll to position [8098, 0]
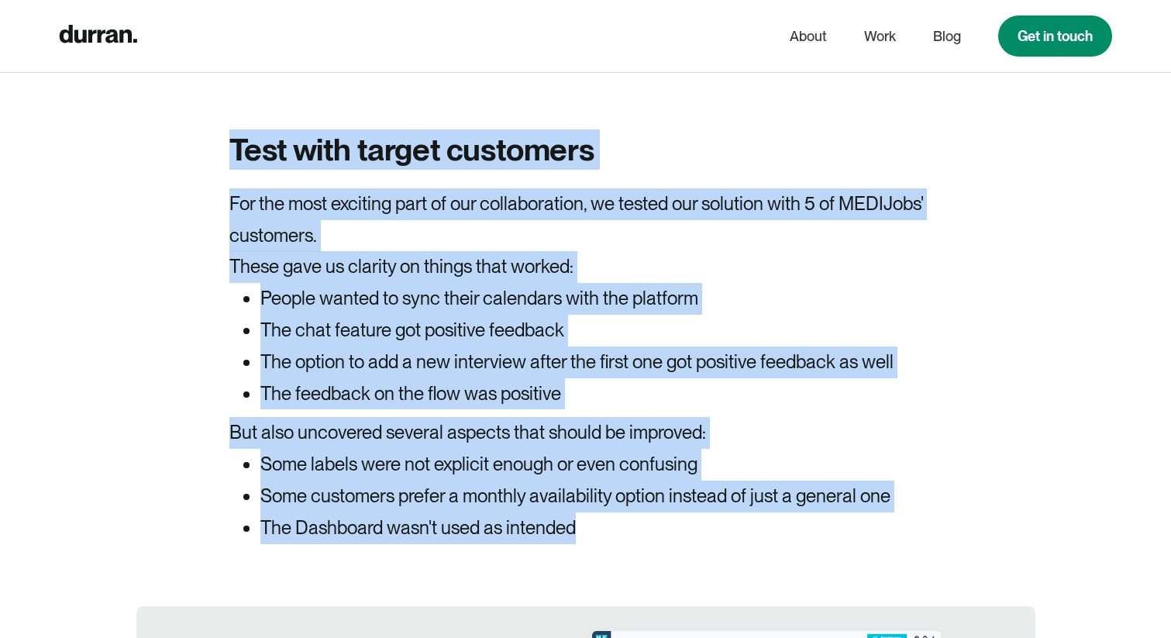
drag, startPoint x: 235, startPoint y: 125, endPoint x: 682, endPoint y: 532, distance: 605.1
copy div "Test with target customers For the most exciting part of our collaboration, we …"
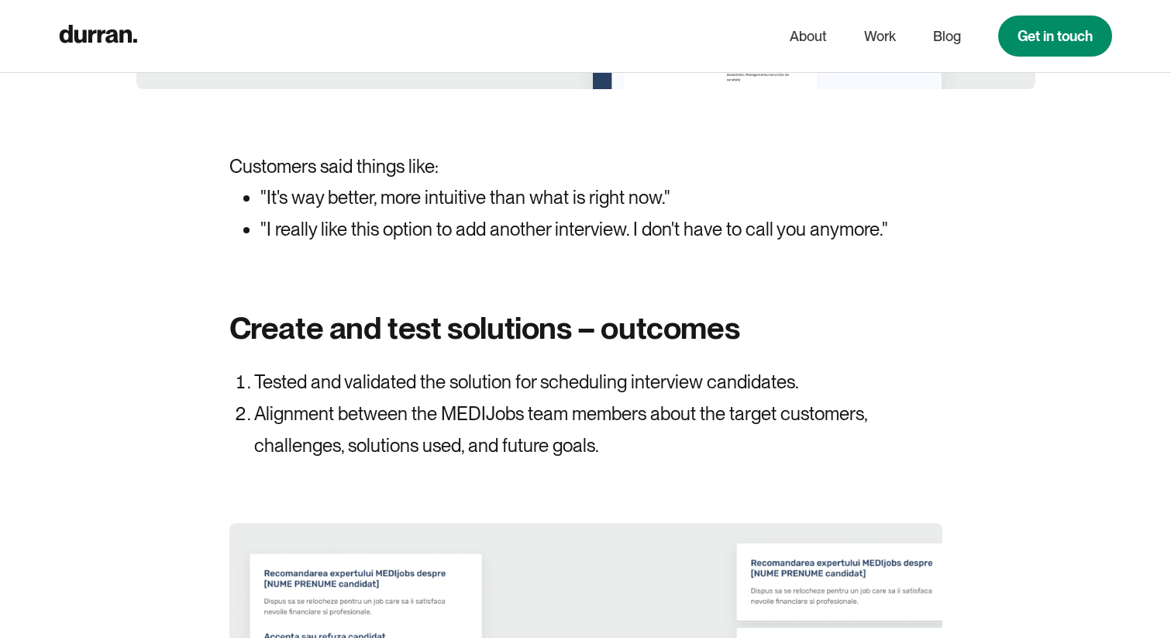
scroll to position [9229, 0]
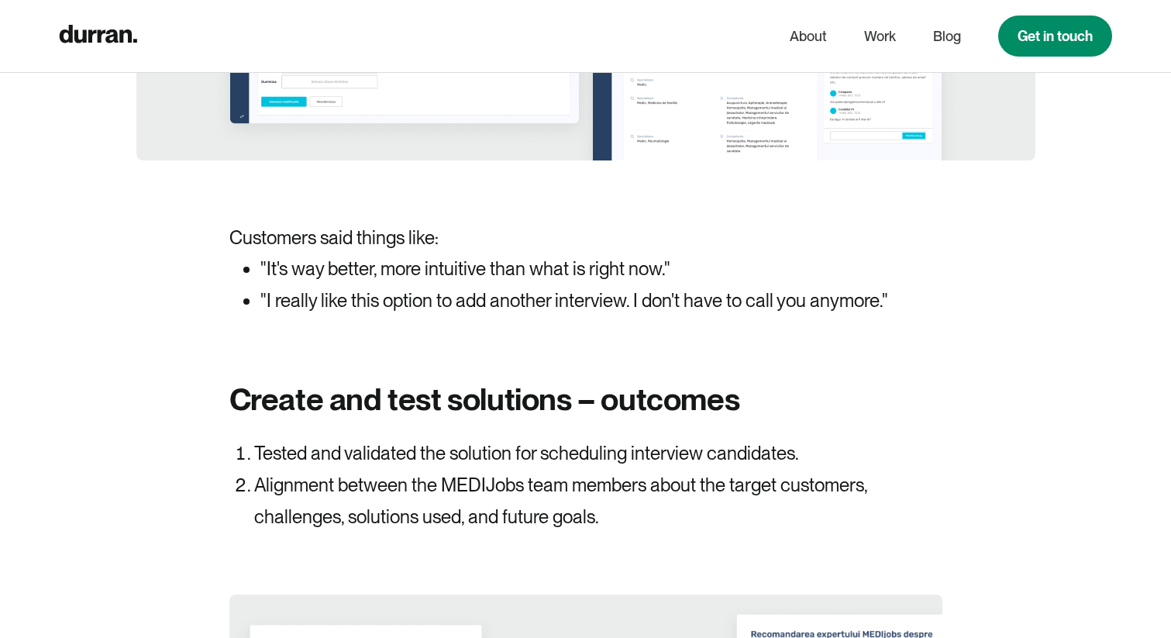
click at [398, 253] on li ""It's way better, more intuitive than what is right now."" at bounding box center [574, 269] width 628 height 32
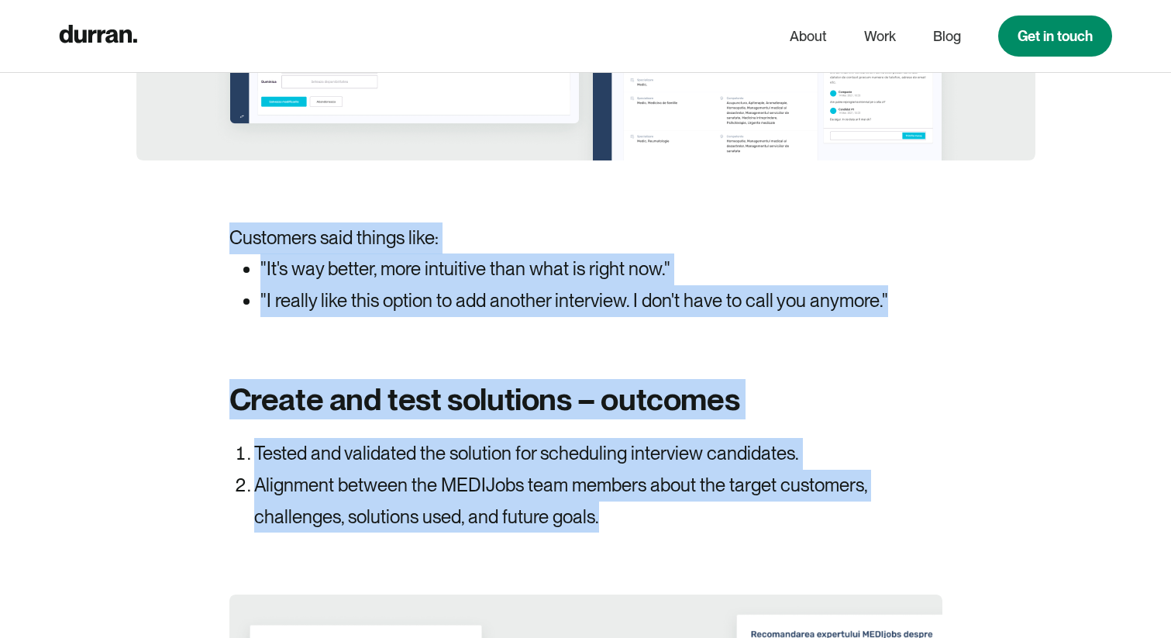
drag, startPoint x: 232, startPoint y: 202, endPoint x: 842, endPoint y: 498, distance: 678.4
copy div "Customers said things like: "It's way better, more intuitive than what is right…"
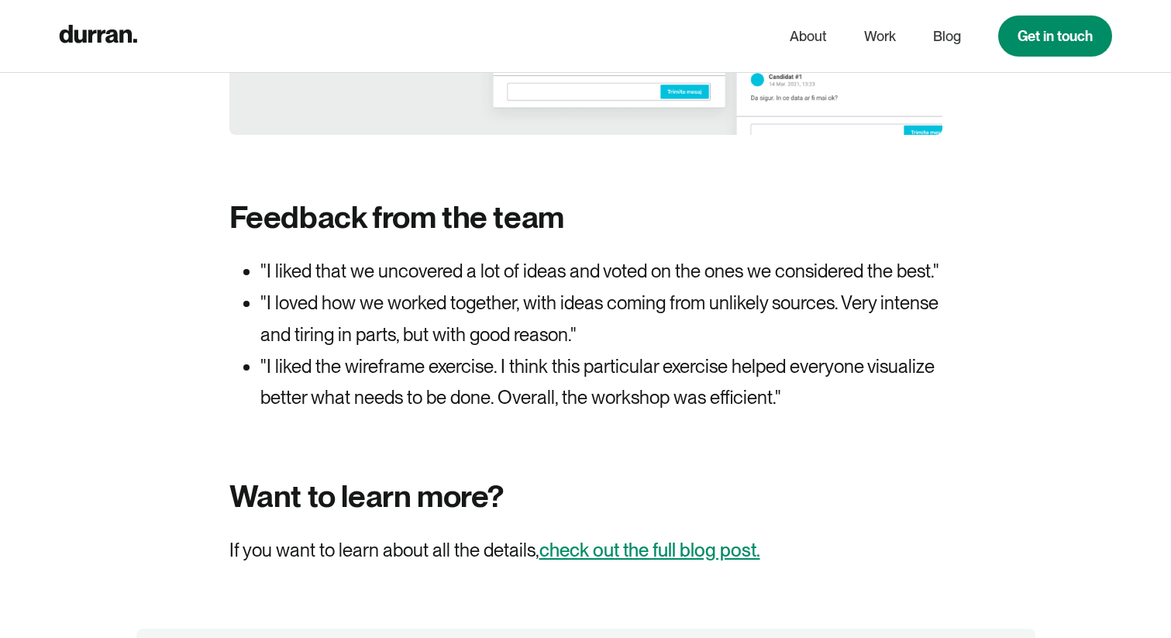
scroll to position [10210, 0]
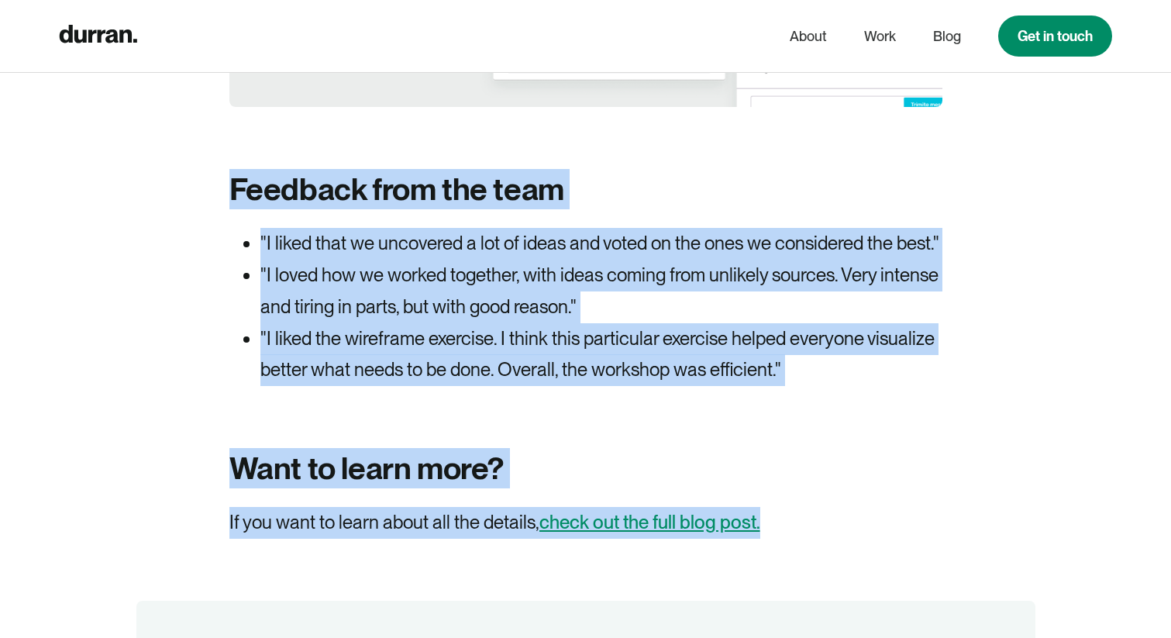
drag, startPoint x: 233, startPoint y: 152, endPoint x: 881, endPoint y: 495, distance: 734.0
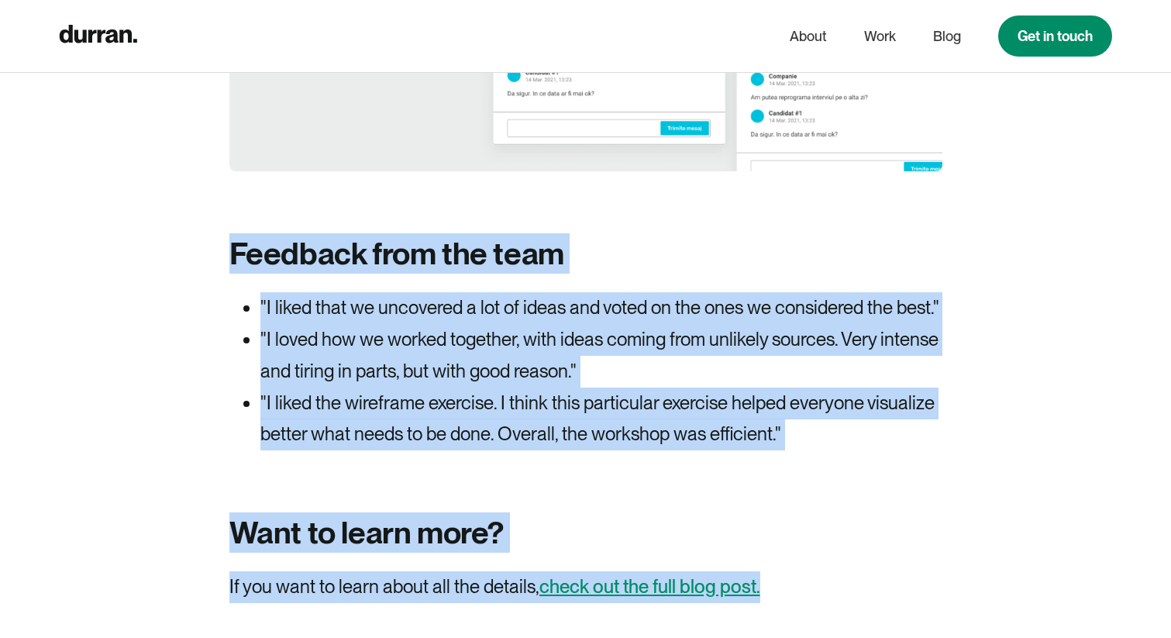
scroll to position [10249, 0]
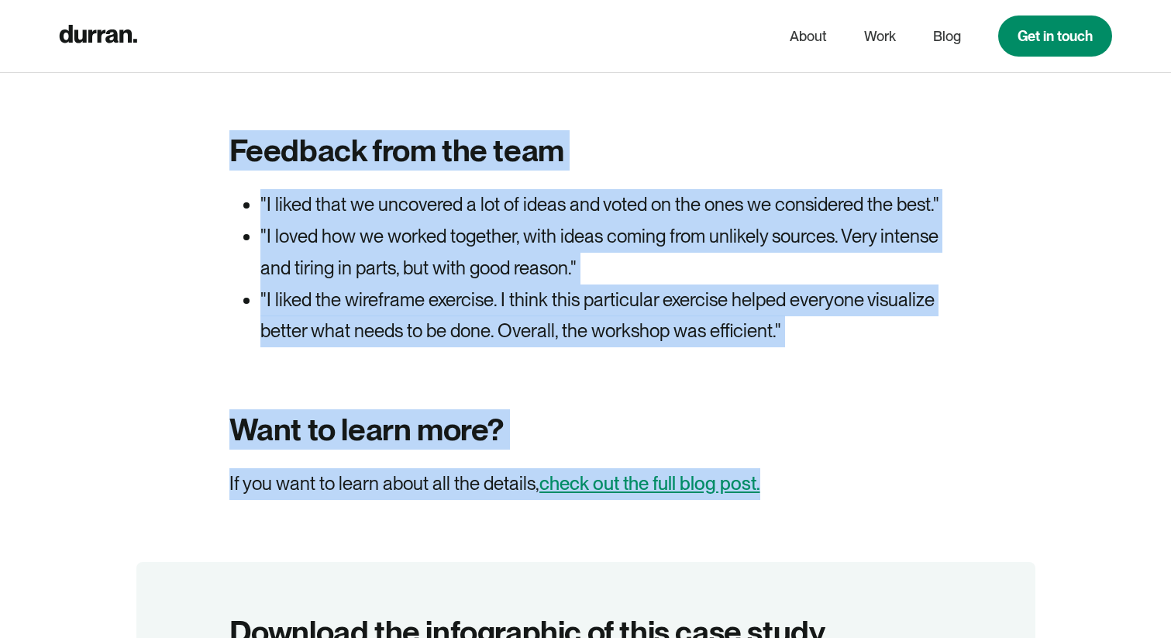
click at [669, 468] on p "If you want to learn about all the details, check out the full blog post." at bounding box center [494, 484] width 531 height 32
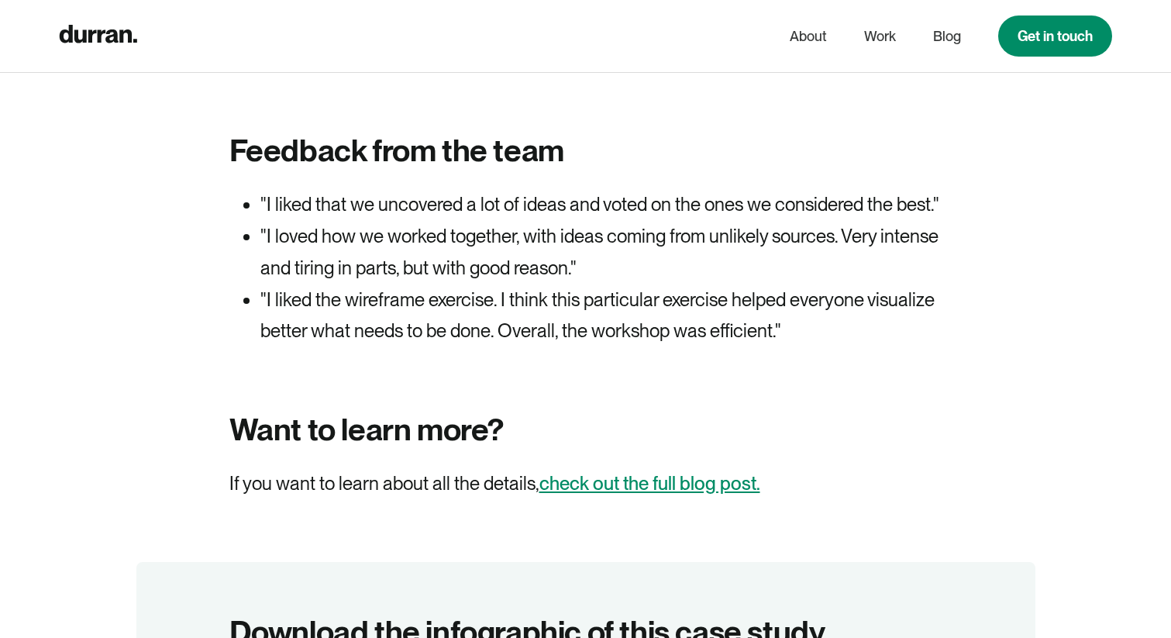
click at [674, 472] on link "check out the full blog post." at bounding box center [649, 483] width 221 height 22
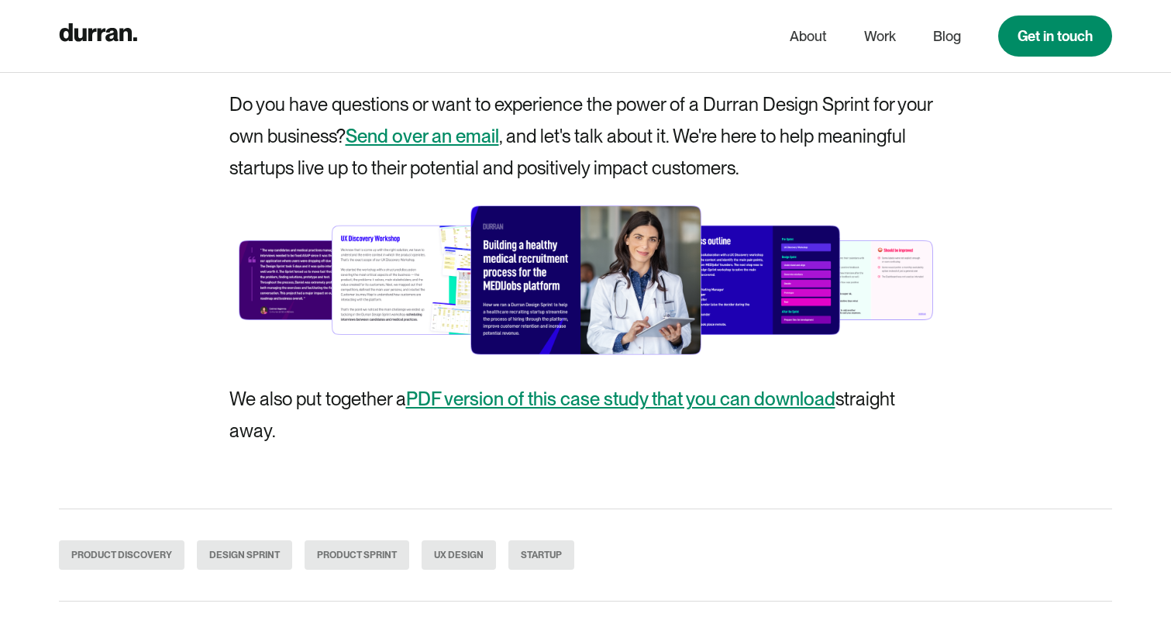
scroll to position [14061, 0]
click at [678, 388] on link "PDF version of this case study that you can download" at bounding box center [620, 399] width 429 height 22
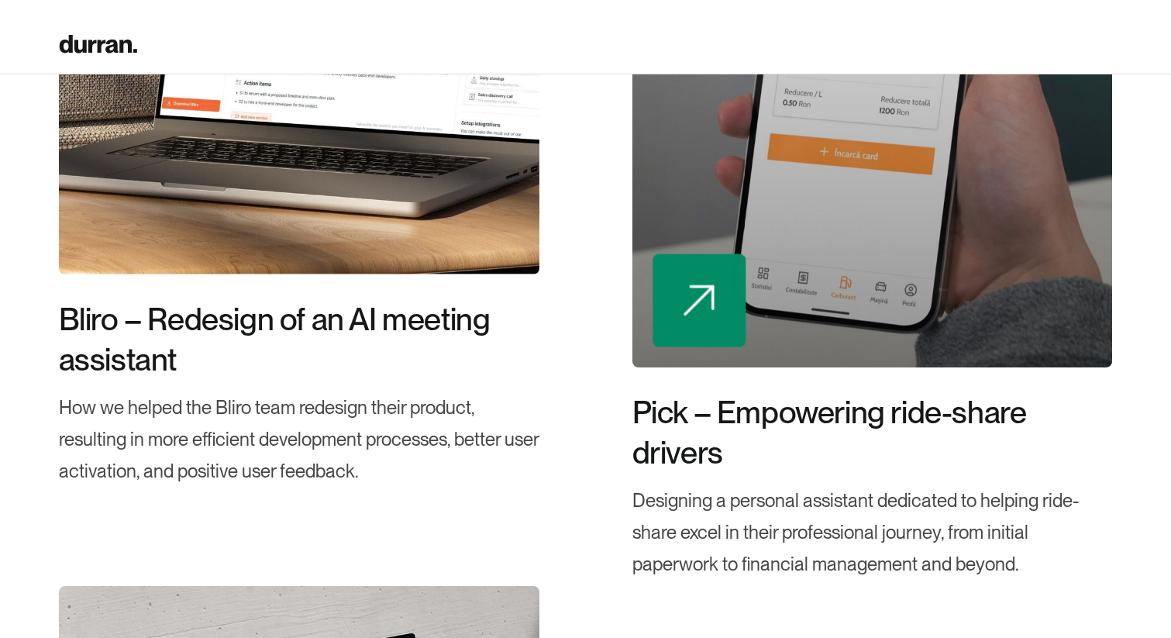
scroll to position [1518, 0]
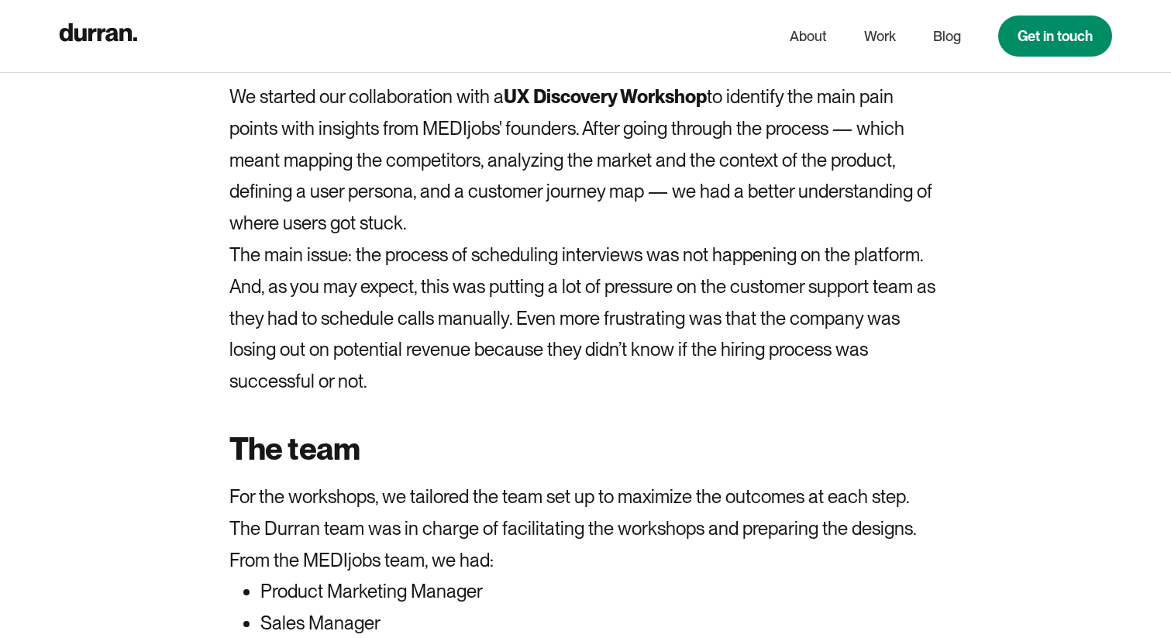
scroll to position [2447, 0]
